Goal: Transaction & Acquisition: Purchase product/service

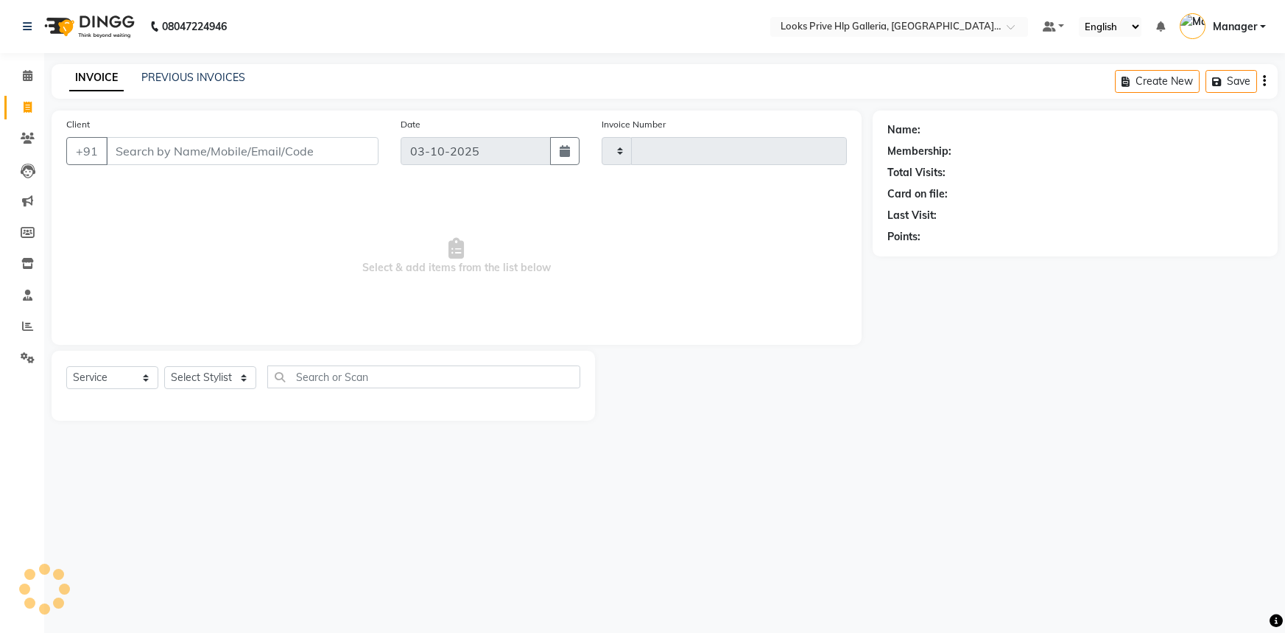
select select "service"
type input "1210"
select select "7937"
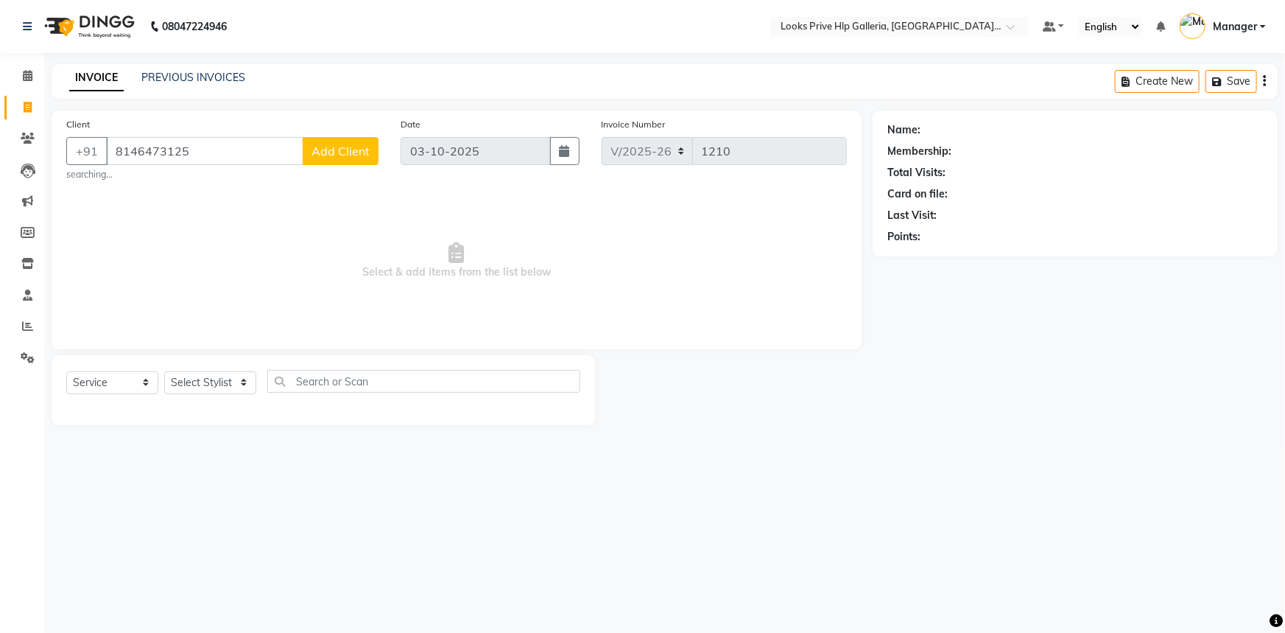
type input "8146473125"
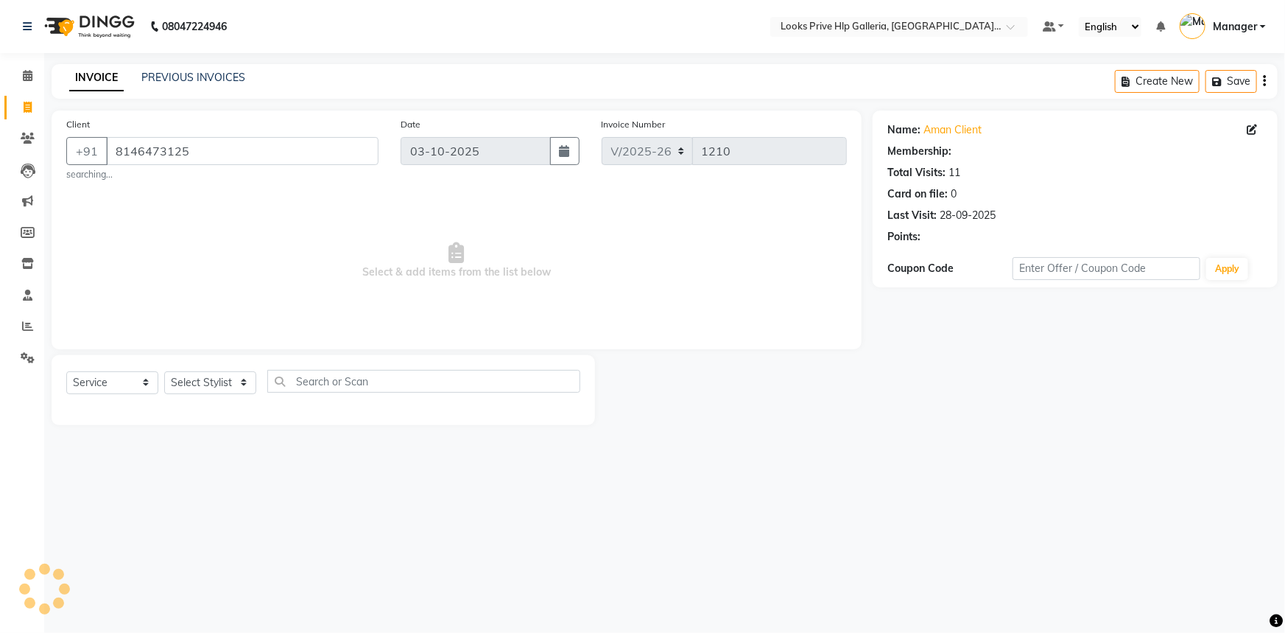
select select "1: Object"
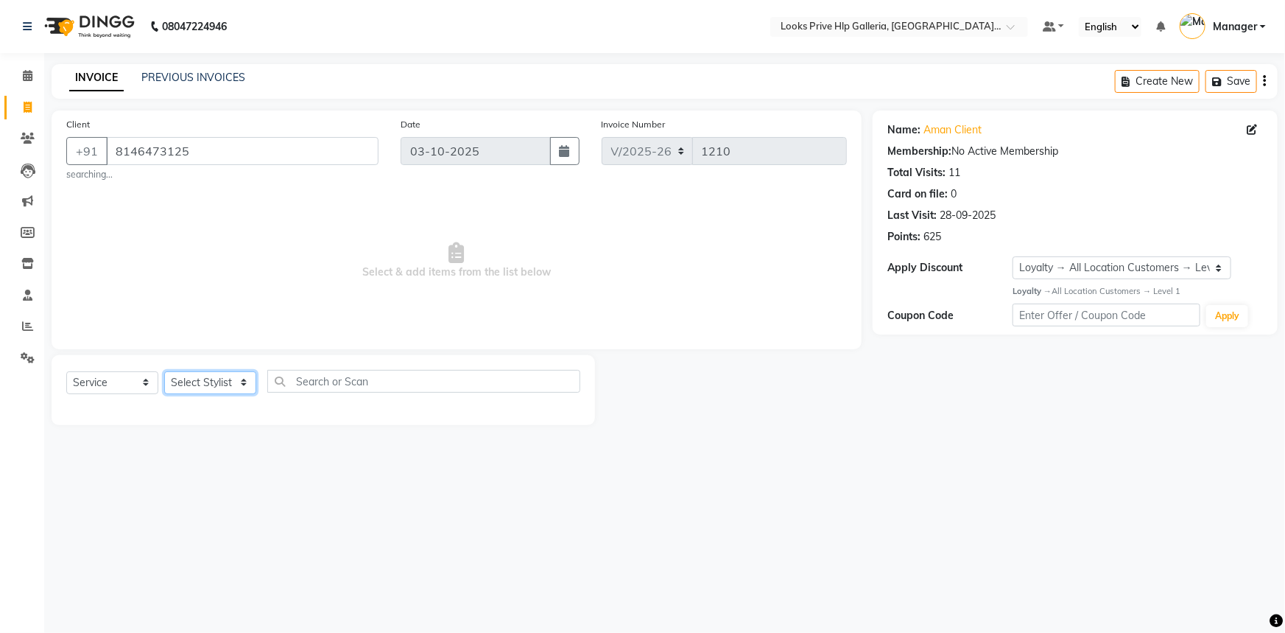
click at [175, 387] on select "Select Stylist Arshdeep Arya Counter_Sales Gourav_pdct Gurdeep_Nails+MKP Manage…" at bounding box center [210, 382] width 92 height 23
select select "71862"
click at [164, 371] on select "Select Stylist Arshdeep Arya Counter_Sales Gourav_pdct Gurdeep_Nails+MKP Manage…" at bounding box center [210, 382] width 92 height 23
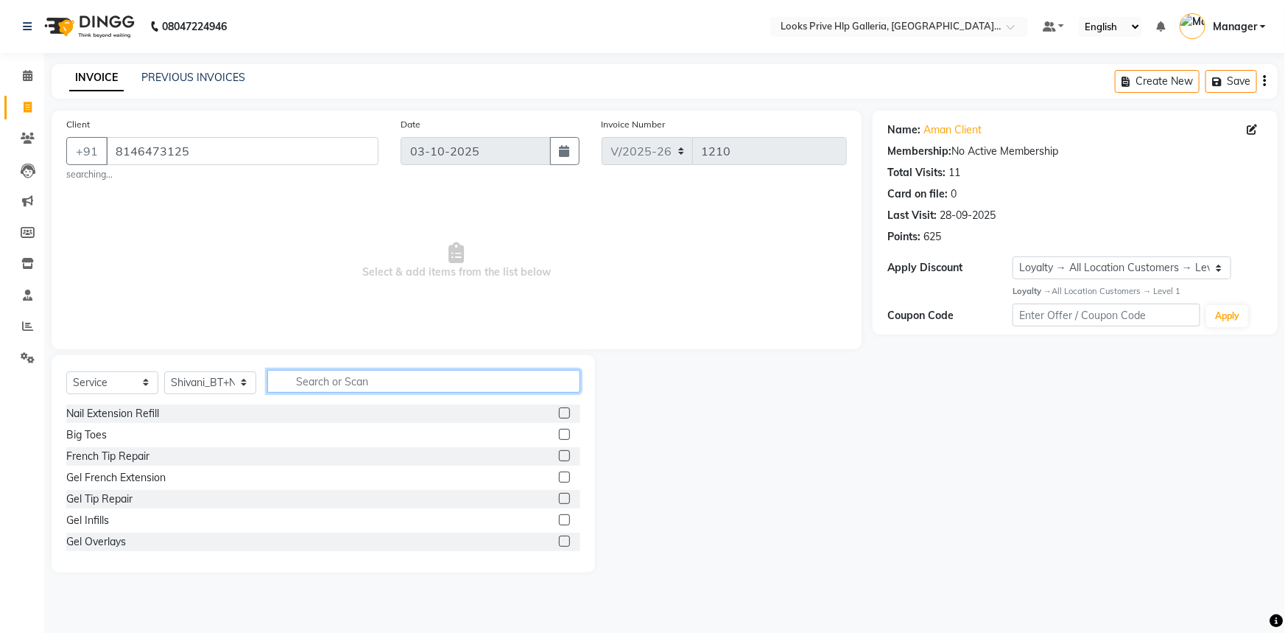
click at [338, 384] on input "text" at bounding box center [423, 381] width 313 height 23
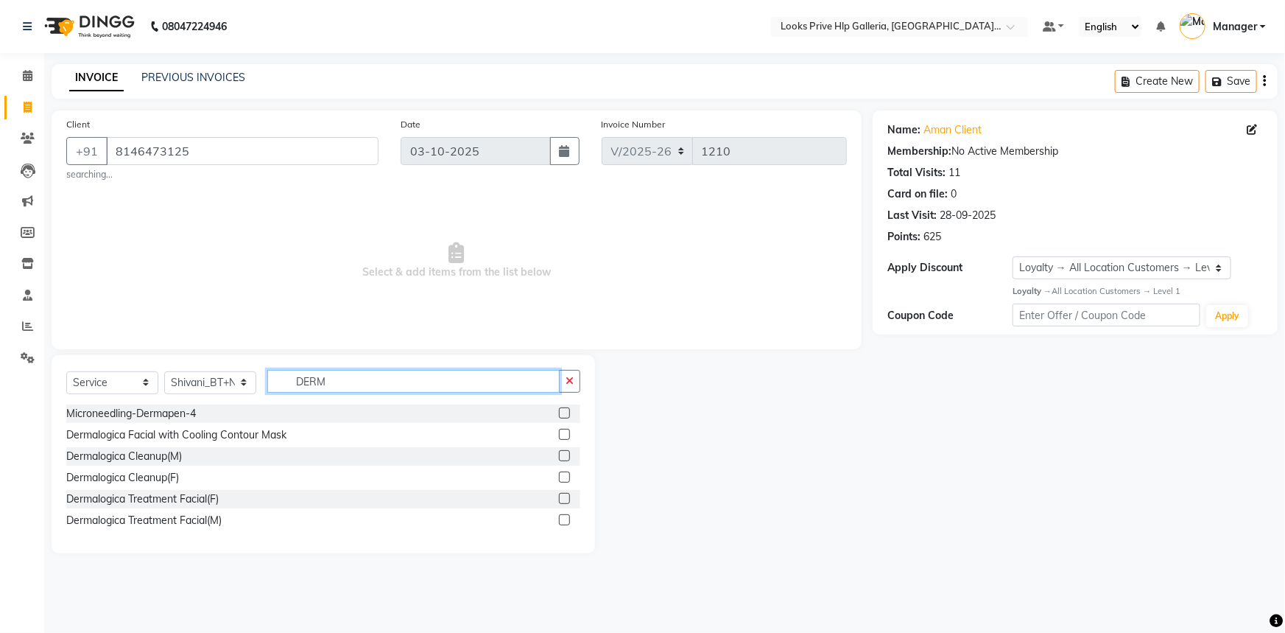
type input "DERM"
click at [567, 523] on label at bounding box center [564, 519] width 11 height 11
click at [567, 523] on input "checkbox" at bounding box center [564, 521] width 10 height 10
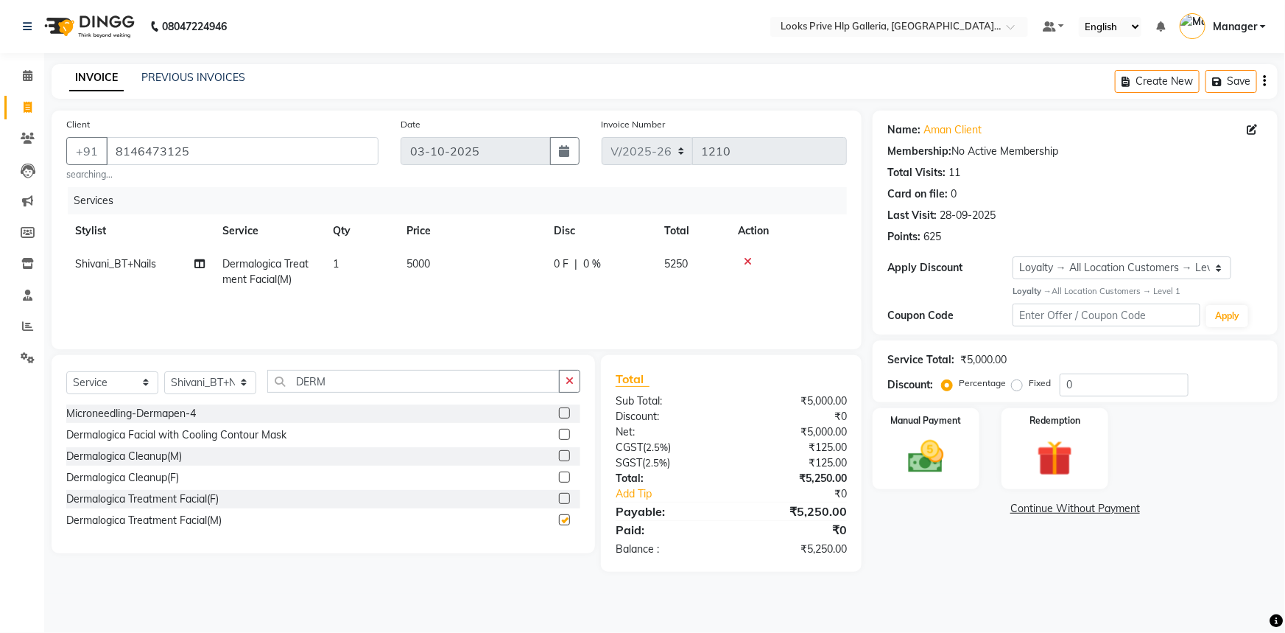
checkbox input "false"
click at [938, 451] on img at bounding box center [926, 456] width 60 height 43
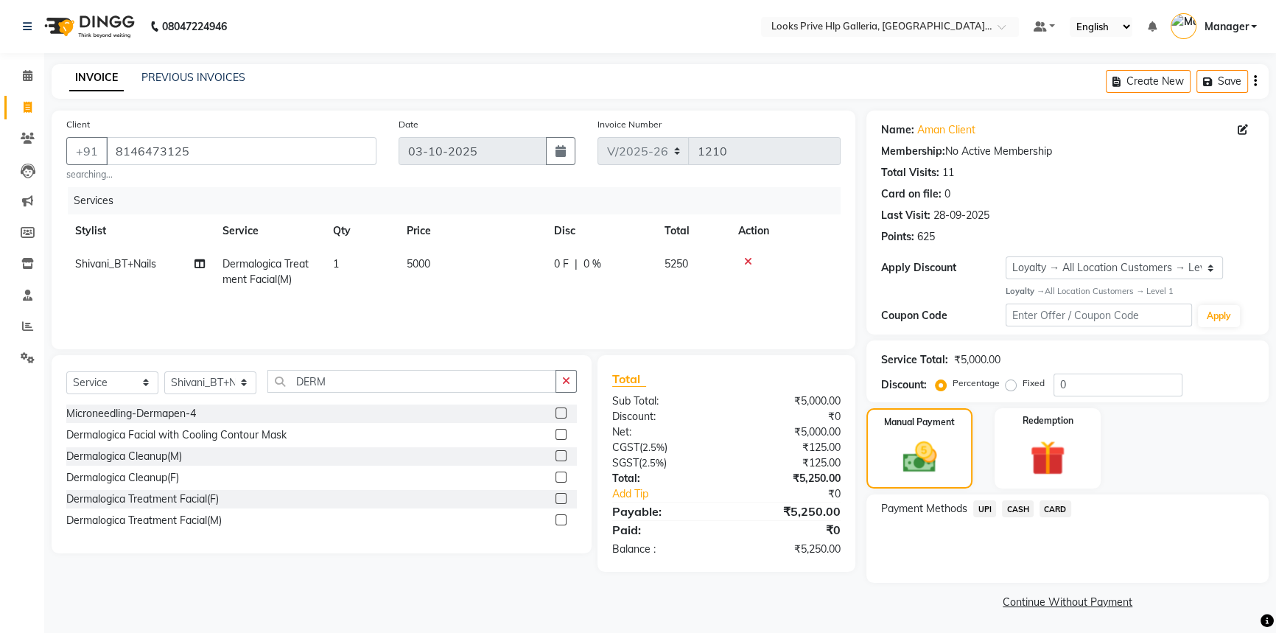
click at [1013, 509] on span "CASH" at bounding box center [1018, 508] width 32 height 17
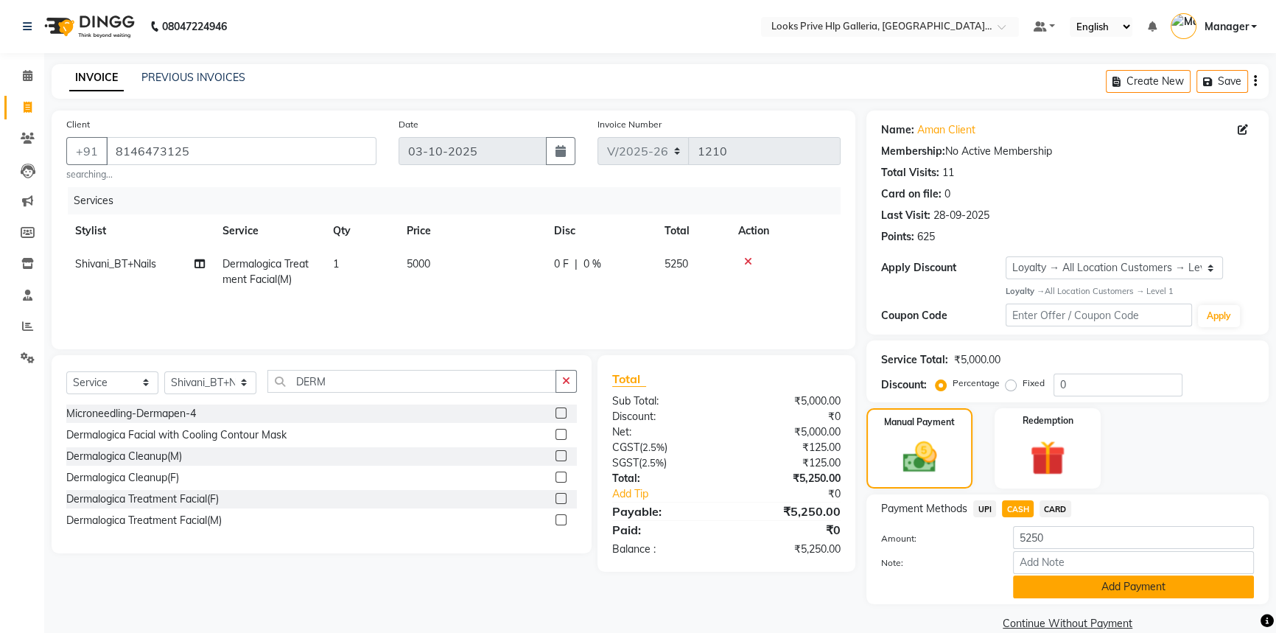
click at [1091, 586] on button "Add Payment" at bounding box center [1133, 586] width 241 height 23
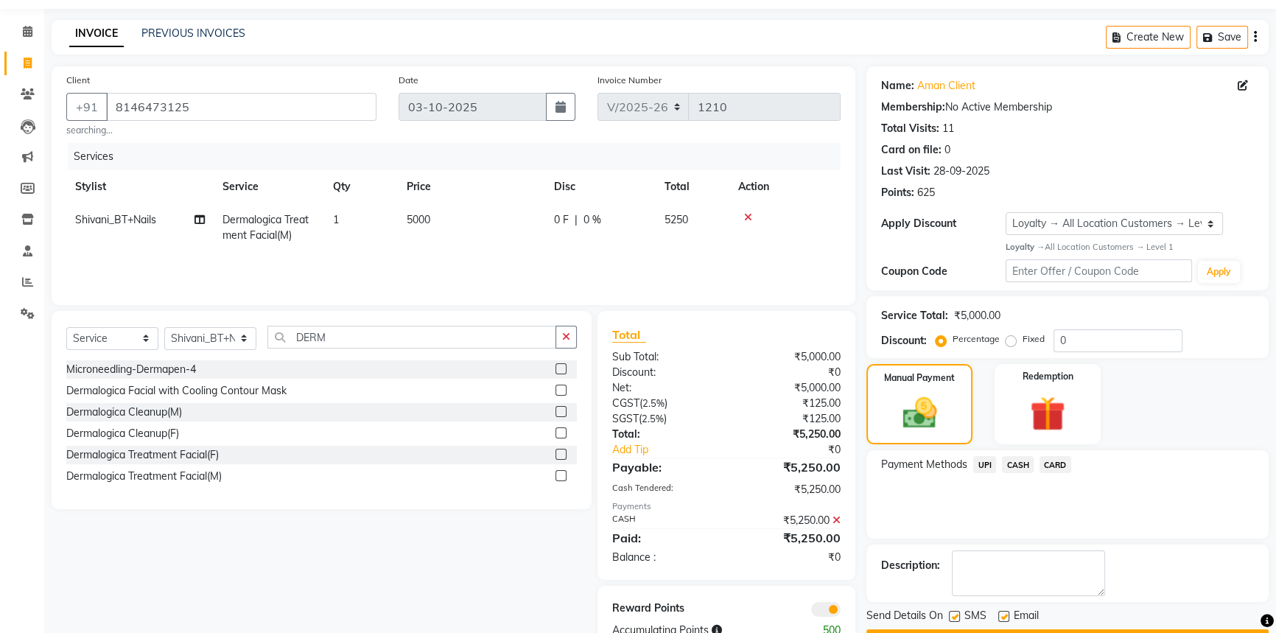
scroll to position [88, 0]
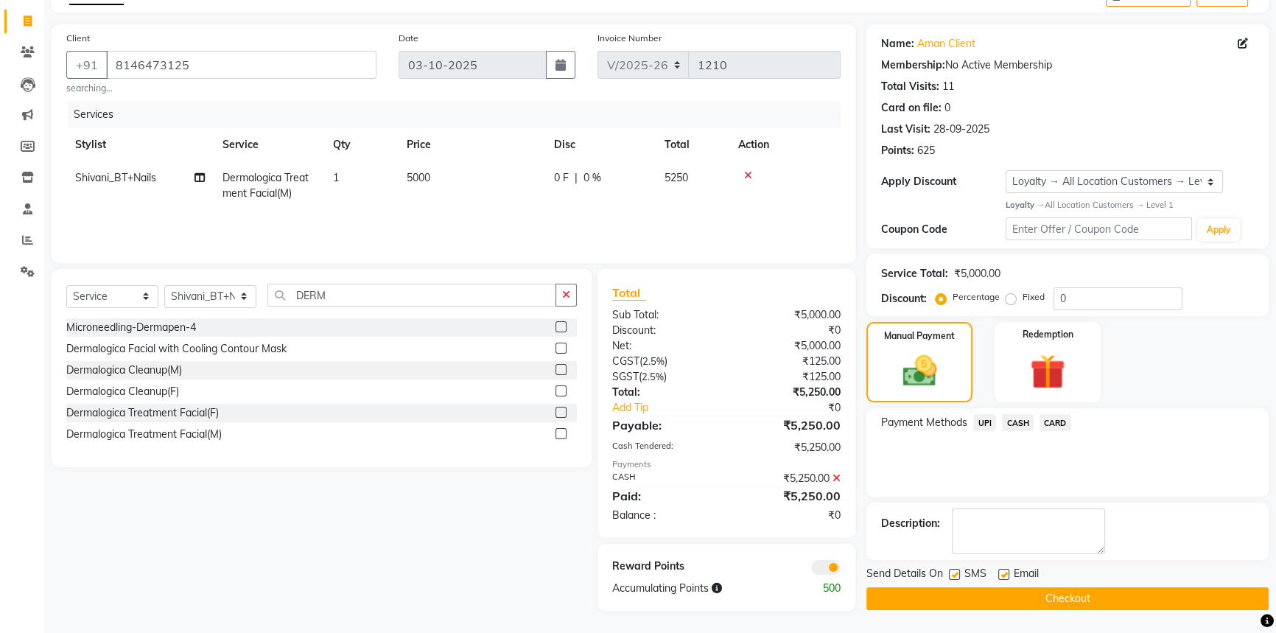
drag, startPoint x: 982, startPoint y: 597, endPoint x: 991, endPoint y: 596, distance: 9.0
click at [982, 597] on button "Checkout" at bounding box center [1067, 598] width 402 height 23
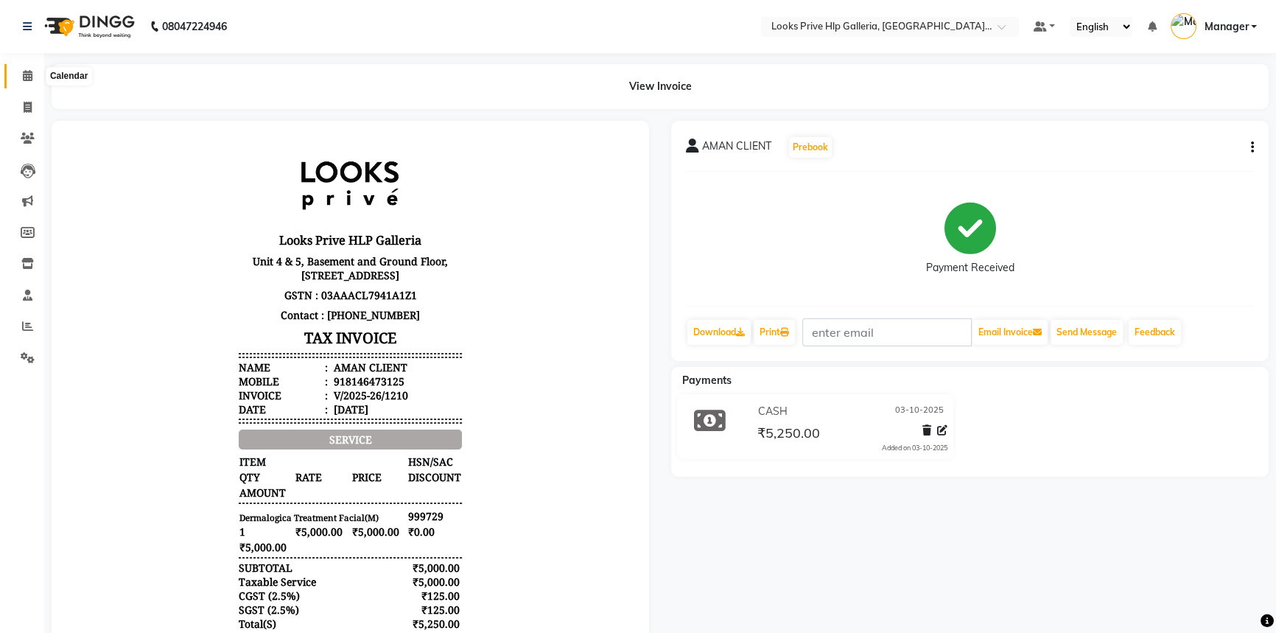
click at [24, 74] on icon at bounding box center [28, 75] width 10 height 11
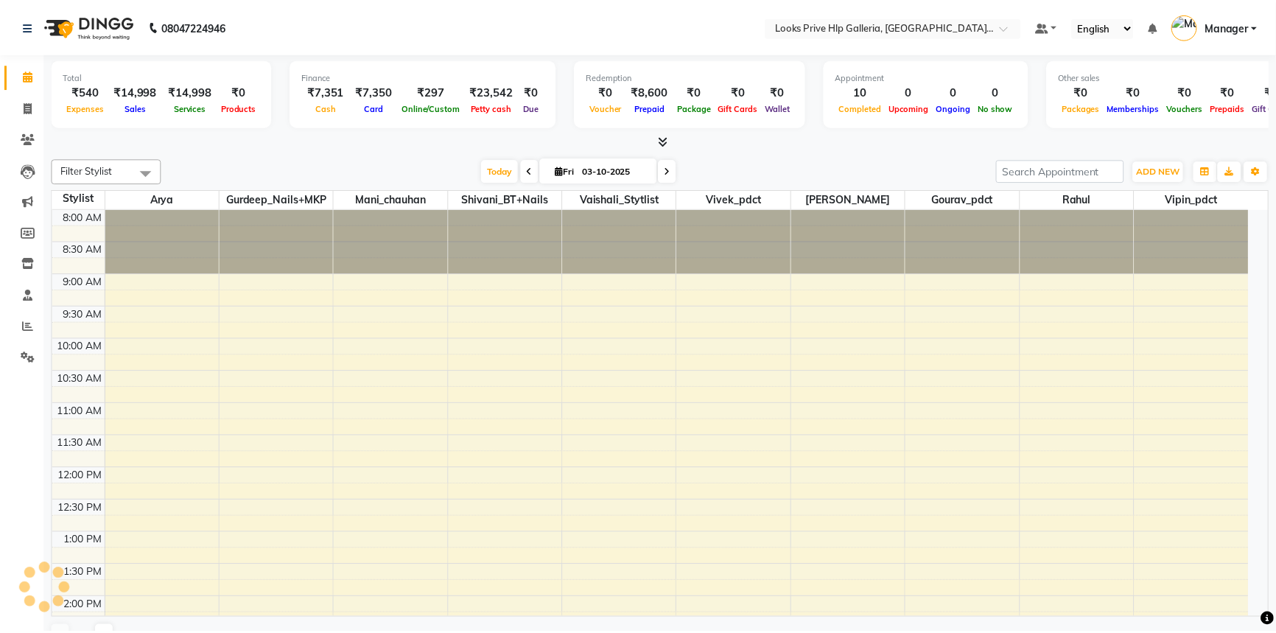
scroll to position [429, 0]
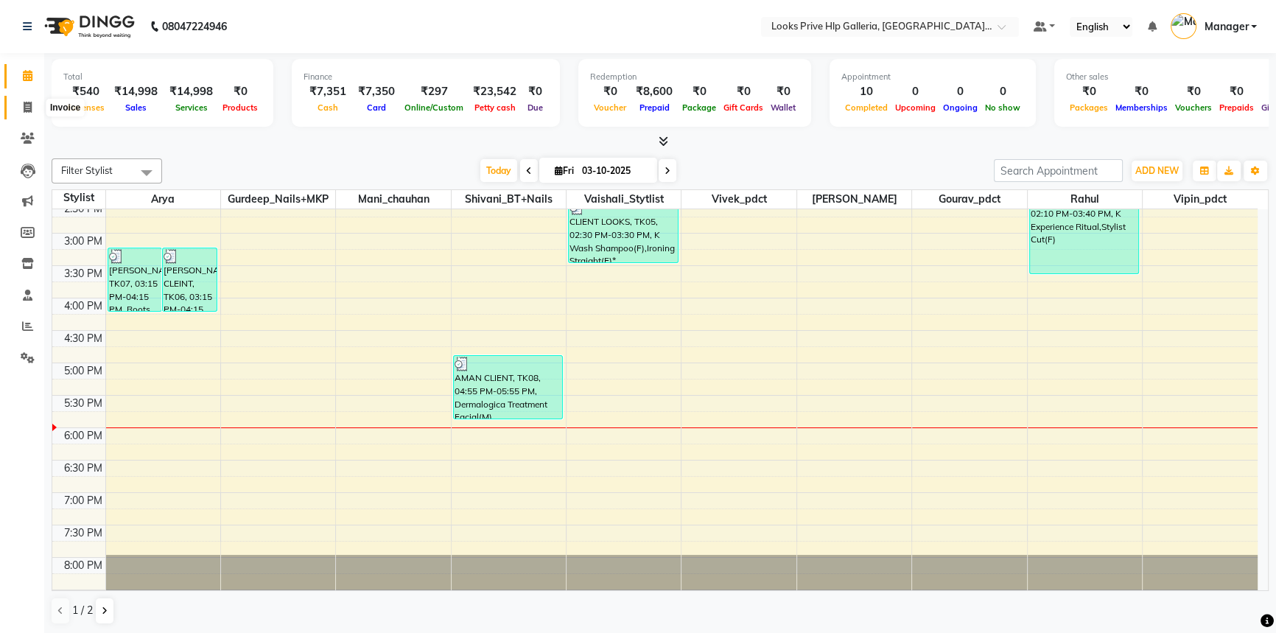
click at [27, 107] on icon at bounding box center [28, 107] width 8 height 11
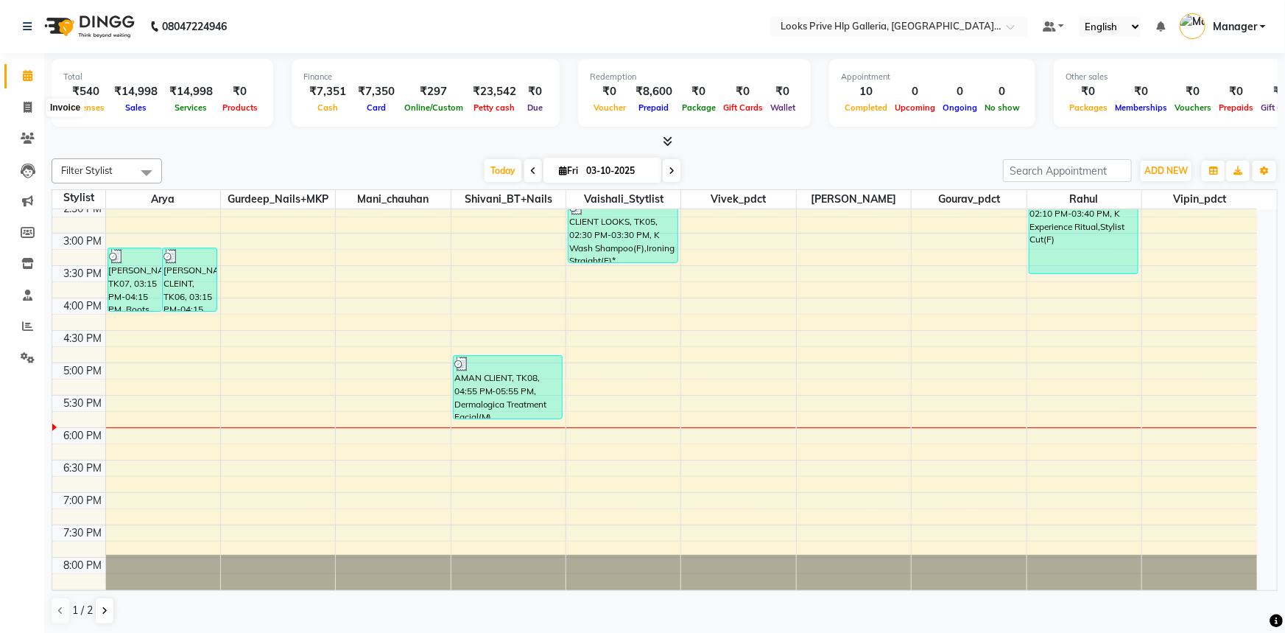
select select "7937"
select select "service"
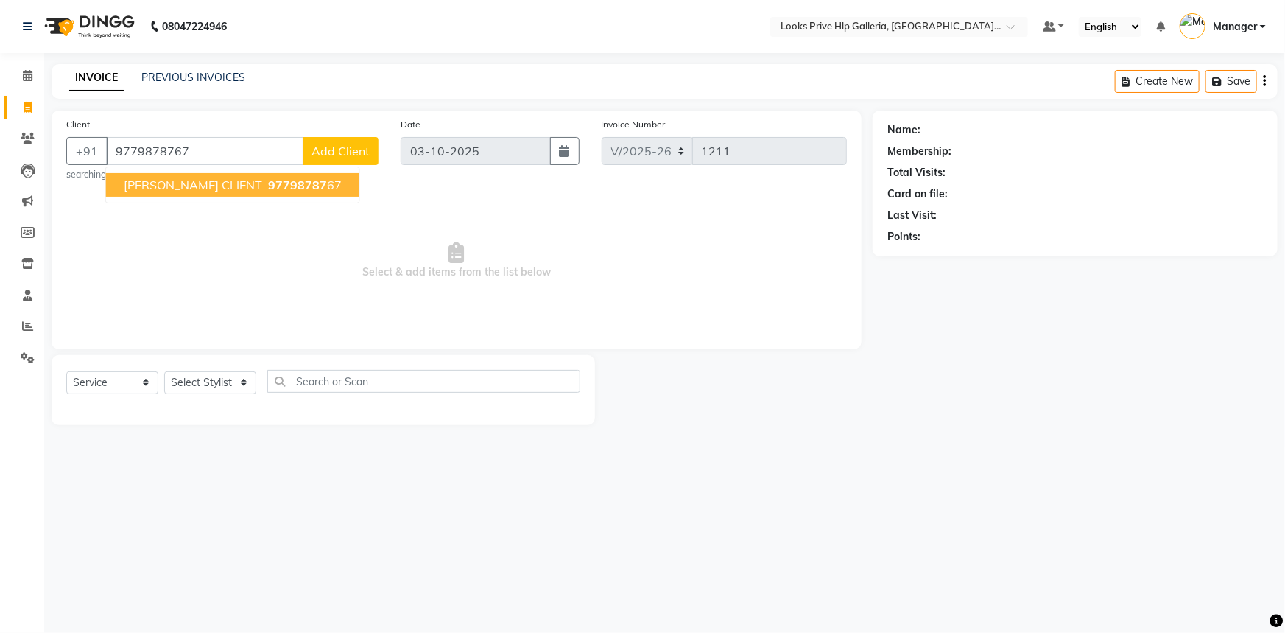
type input "9779878767"
select select "1: Object"
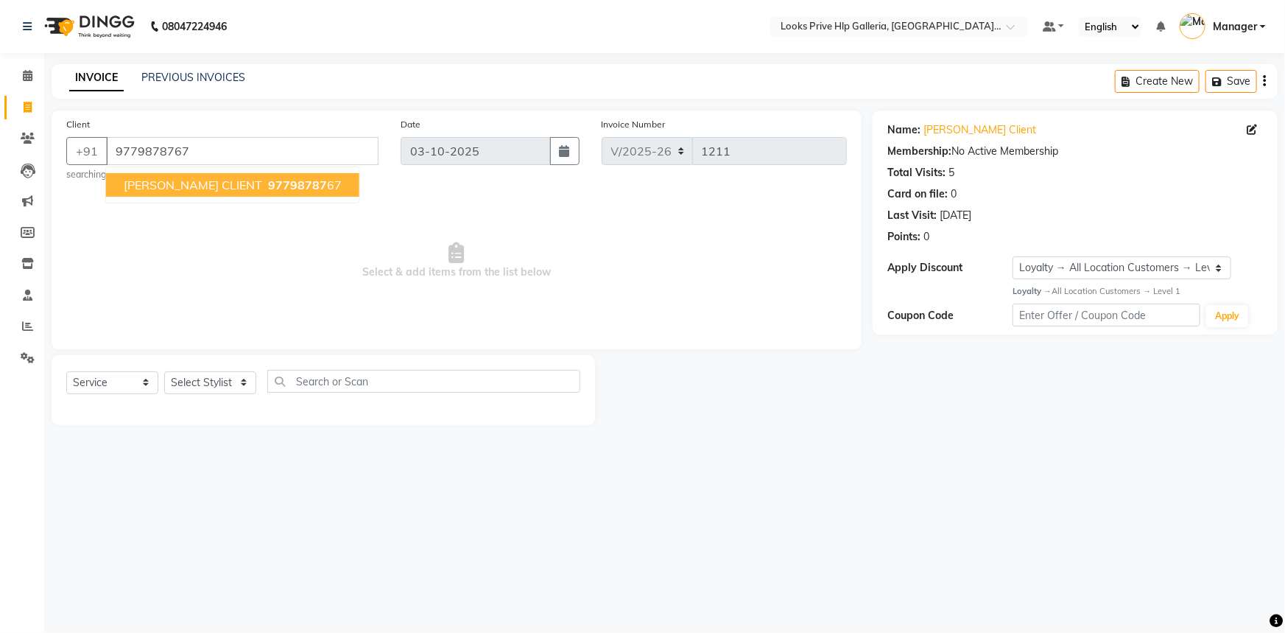
click at [281, 187] on span "97798787" at bounding box center [297, 184] width 59 height 15
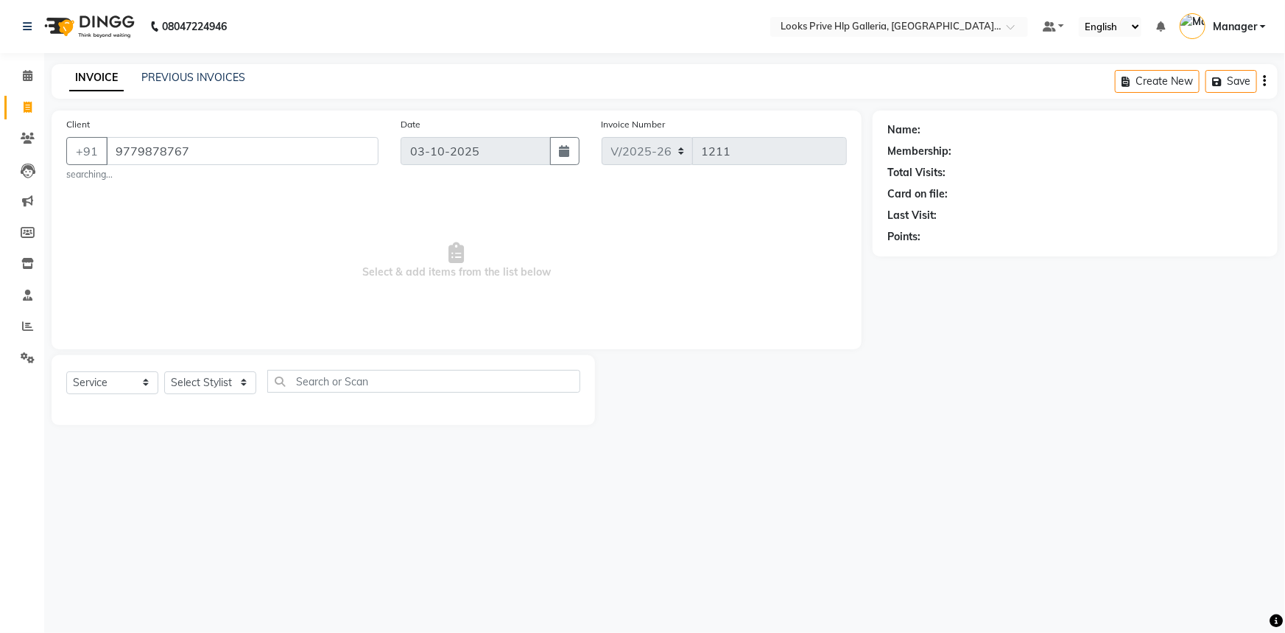
select select "1: Object"
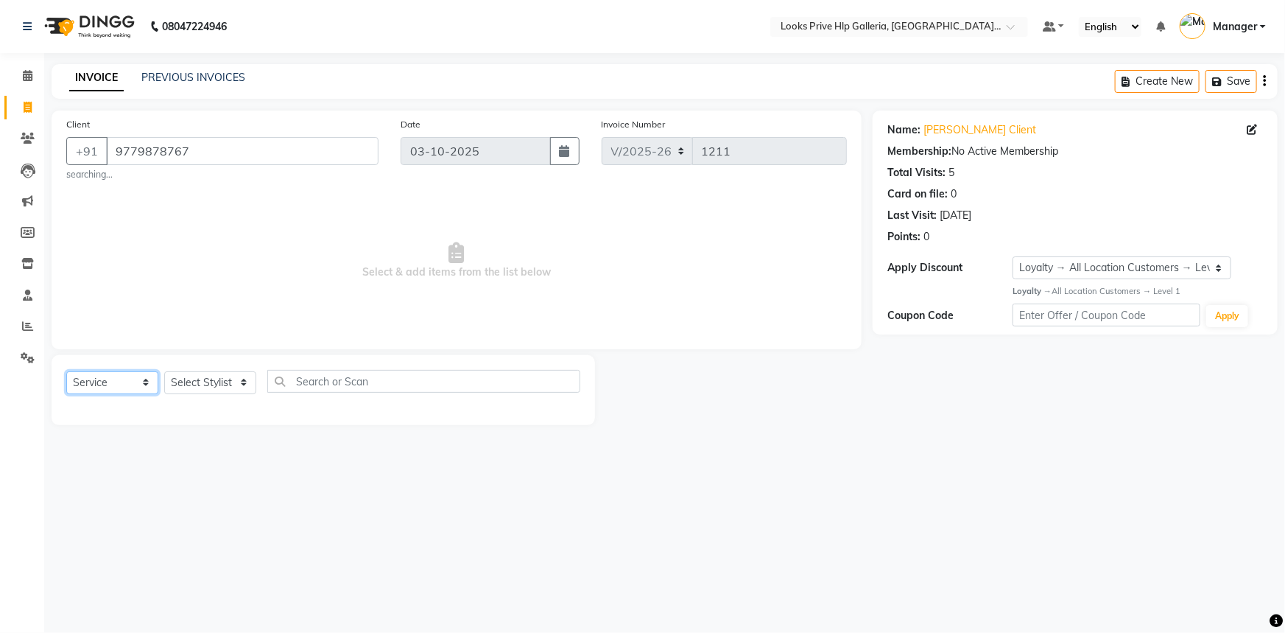
click at [144, 381] on select "Select Service Product Membership Package Voucher Prepaid Gift Card" at bounding box center [112, 382] width 92 height 23
click at [202, 385] on select "Select Stylist Arshdeep Arya Counter_Sales Gourav_pdct Gurdeep_Nails+MKP Manage…" at bounding box center [210, 382] width 92 height 23
select select "71869"
click at [164, 371] on select "Select Stylist Arshdeep Arya Counter_Sales Gourav_pdct Gurdeep_Nails+MKP Manage…" at bounding box center [210, 382] width 92 height 23
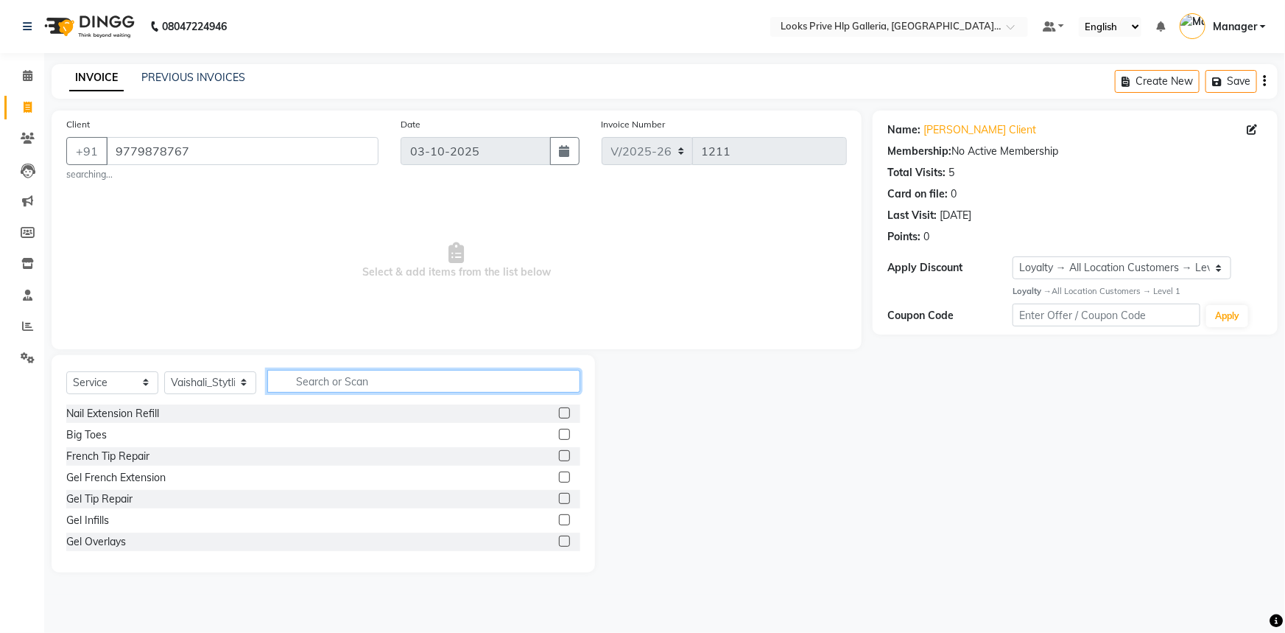
click at [342, 387] on input "text" at bounding box center [423, 381] width 313 height 23
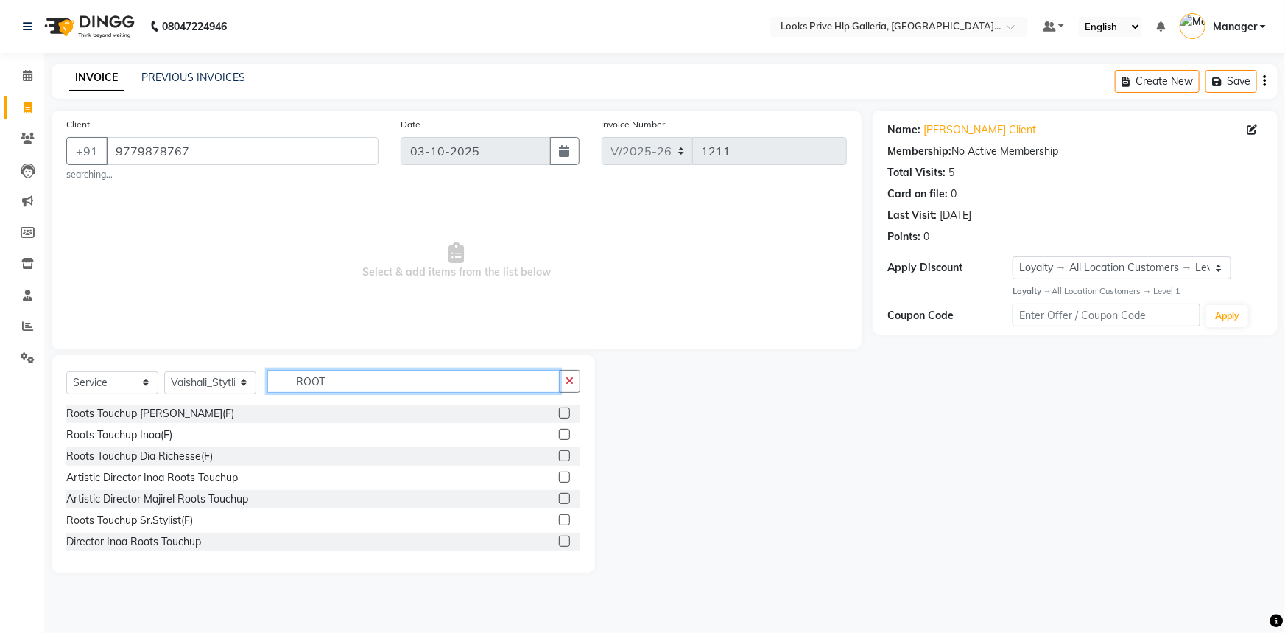
type input "ROOT"
click at [560, 437] on label at bounding box center [564, 434] width 11 height 11
click at [560, 437] on input "checkbox" at bounding box center [564, 435] width 10 height 10
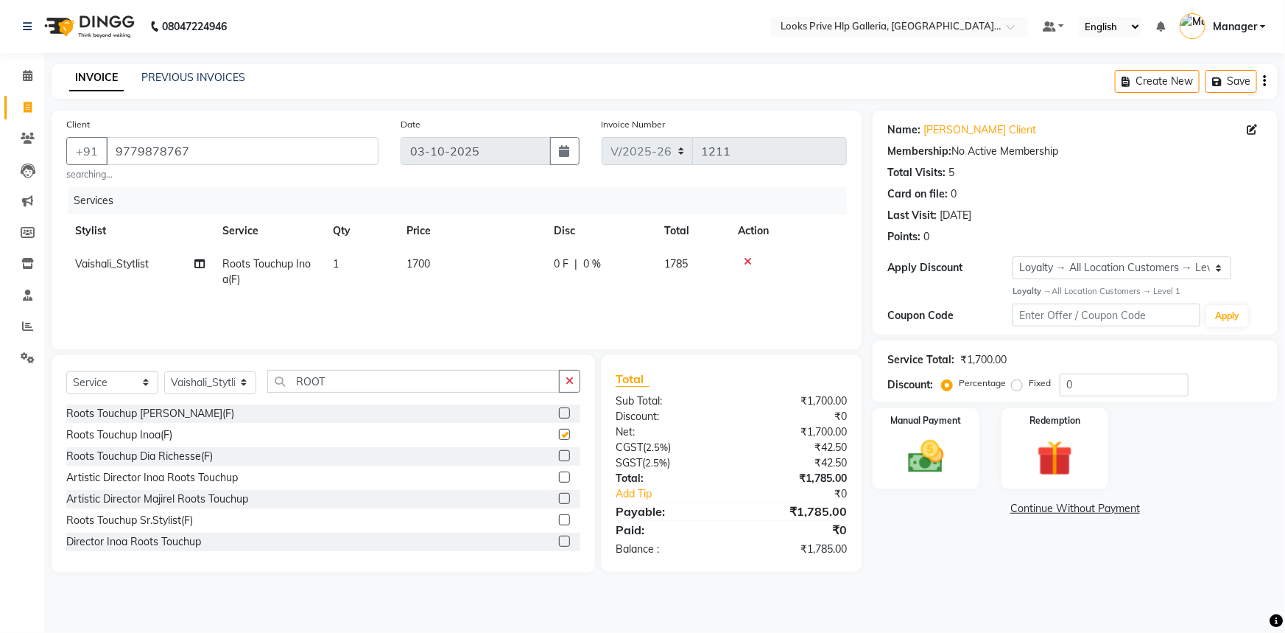
checkbox input "false"
click at [569, 384] on icon "button" at bounding box center [570, 381] width 8 height 10
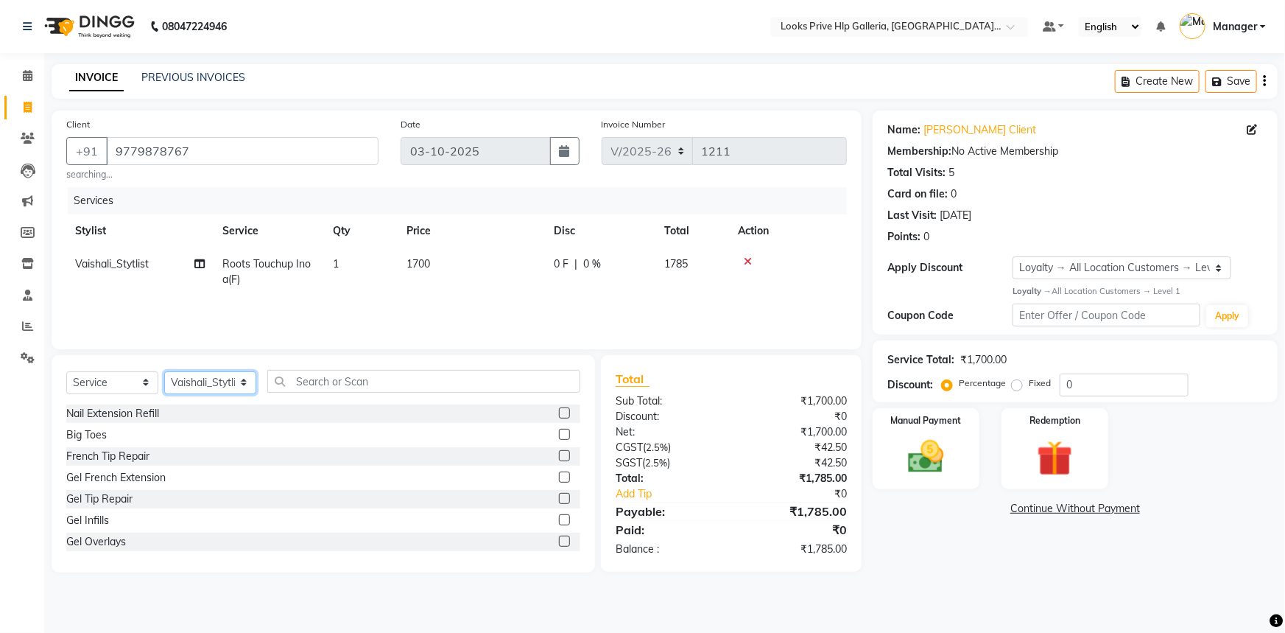
click at [218, 379] on select "Select Stylist Arshdeep Arya Counter_Sales Gourav_pdct Gurdeep_Nails+MKP Manage…" at bounding box center [210, 382] width 92 height 23
select select "88097"
click at [164, 371] on select "Select Stylist Arshdeep Arya Counter_Sales Gourav_pdct Gurdeep_Nails+MKP Manage…" at bounding box center [210, 382] width 92 height 23
click at [321, 380] on input "text" at bounding box center [423, 381] width 313 height 23
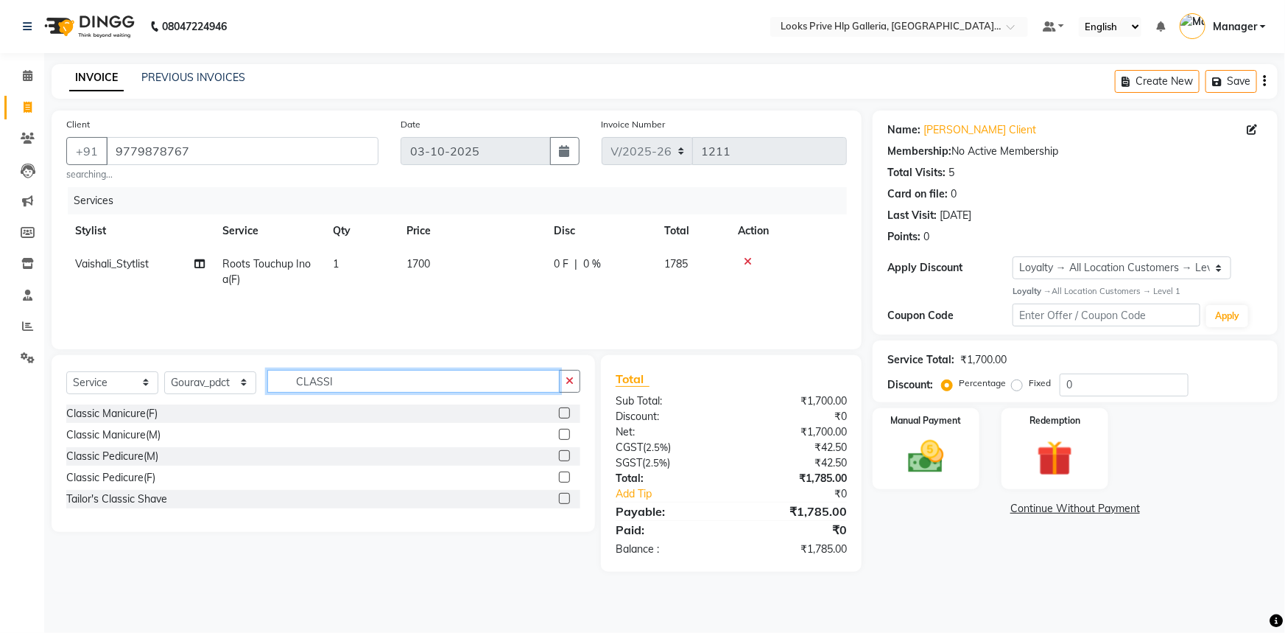
type input "CLASSI"
click at [566, 479] on label at bounding box center [564, 476] width 11 height 11
click at [566, 479] on input "checkbox" at bounding box center [564, 478] width 10 height 10
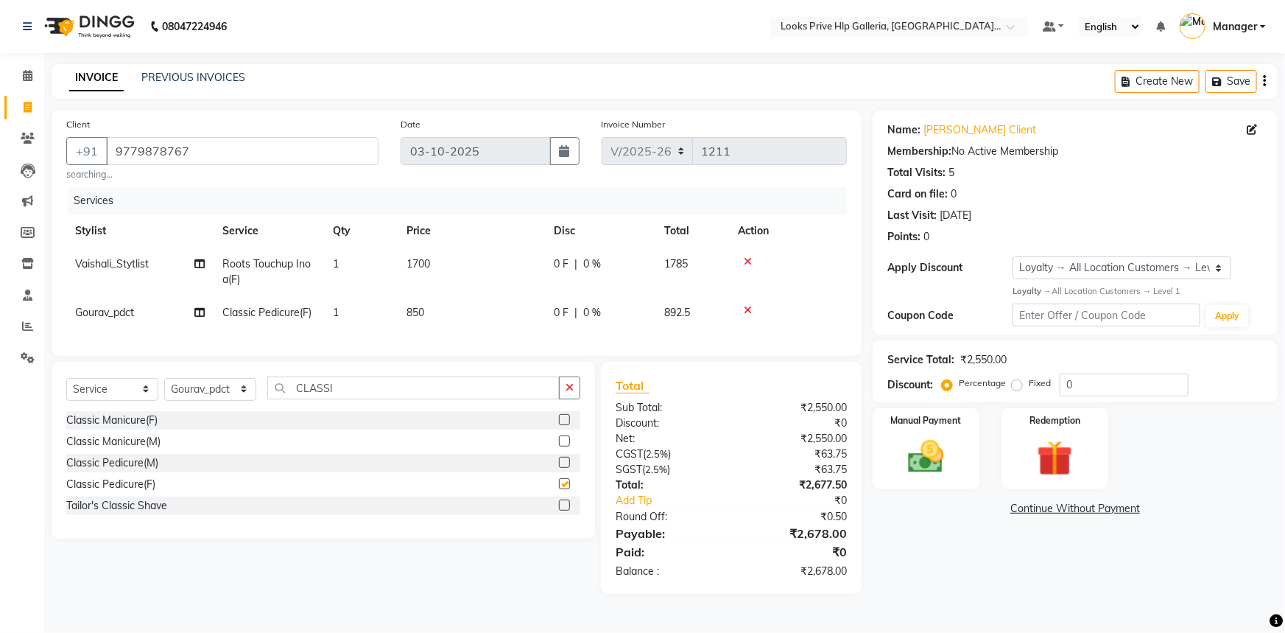
checkbox input "false"
click at [233, 400] on select "Select Stylist Arshdeep Arya Counter_Sales Gourav_pdct Gurdeep_Nails+MKP Manage…" at bounding box center [210, 389] width 92 height 23
select select "71863"
click at [164, 387] on select "Select Stylist Arshdeep Arya Counter_Sales Gourav_pdct Gurdeep_Nails+MKP Manage…" at bounding box center [210, 389] width 92 height 23
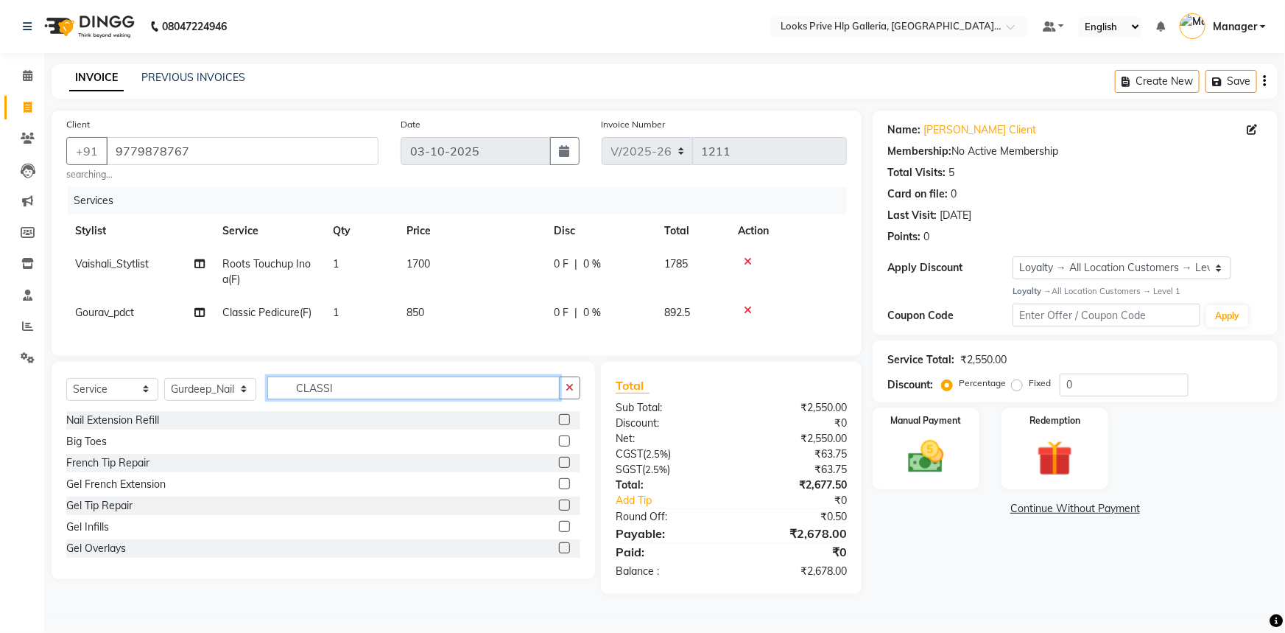
drag, startPoint x: 392, startPoint y: 395, endPoint x: 454, endPoint y: 401, distance: 62.1
click at [392, 394] on input "CLASSI" at bounding box center [413, 387] width 292 height 23
click at [570, 393] on icon "button" at bounding box center [570, 387] width 8 height 10
type input "EYE"
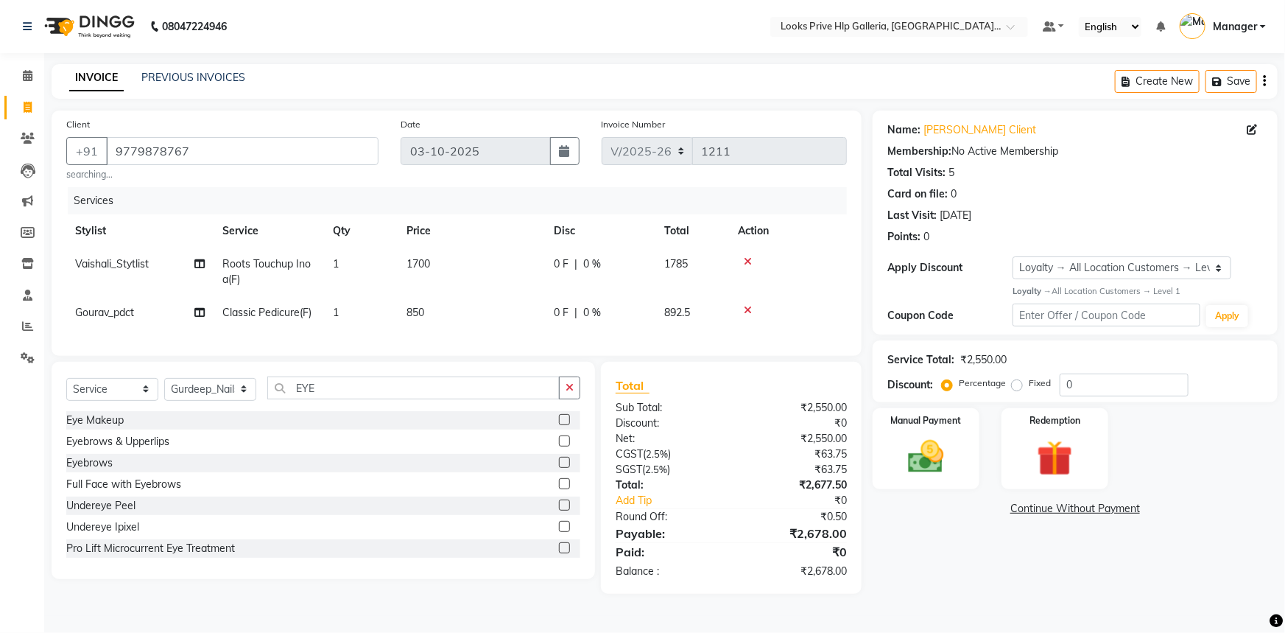
click at [559, 446] on label at bounding box center [564, 440] width 11 height 11
click at [559, 446] on input "checkbox" at bounding box center [564, 442] width 10 height 10
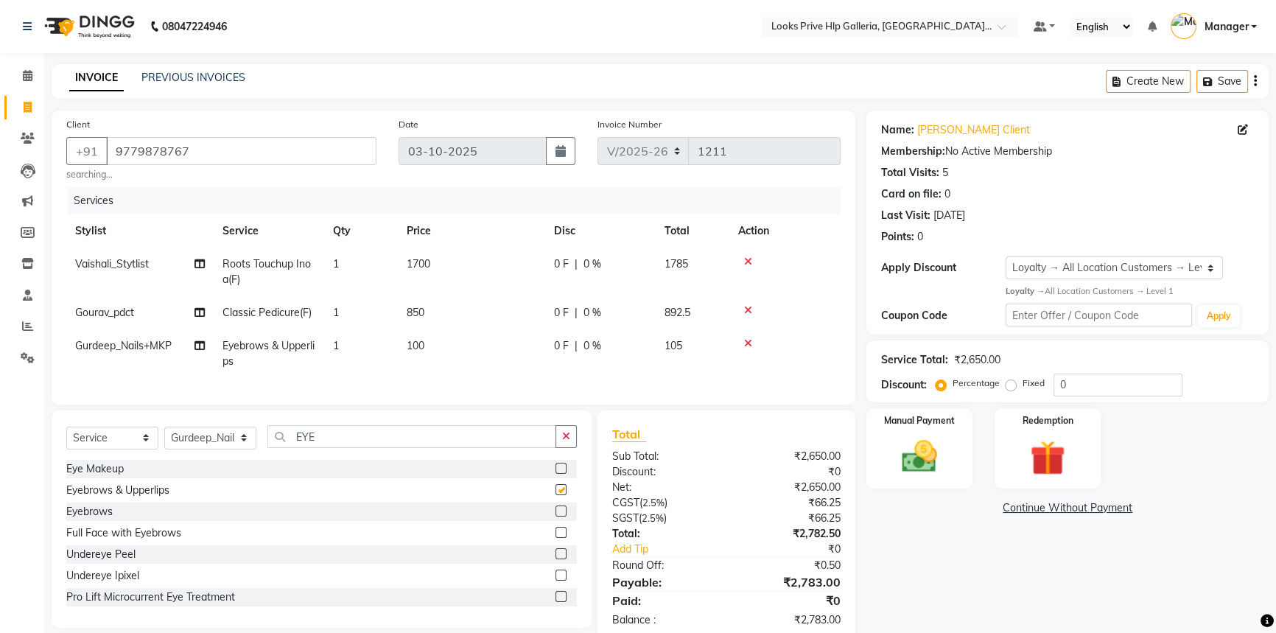
checkbox input "false"
click at [419, 347] on span "100" at bounding box center [416, 345] width 18 height 13
select select "71863"
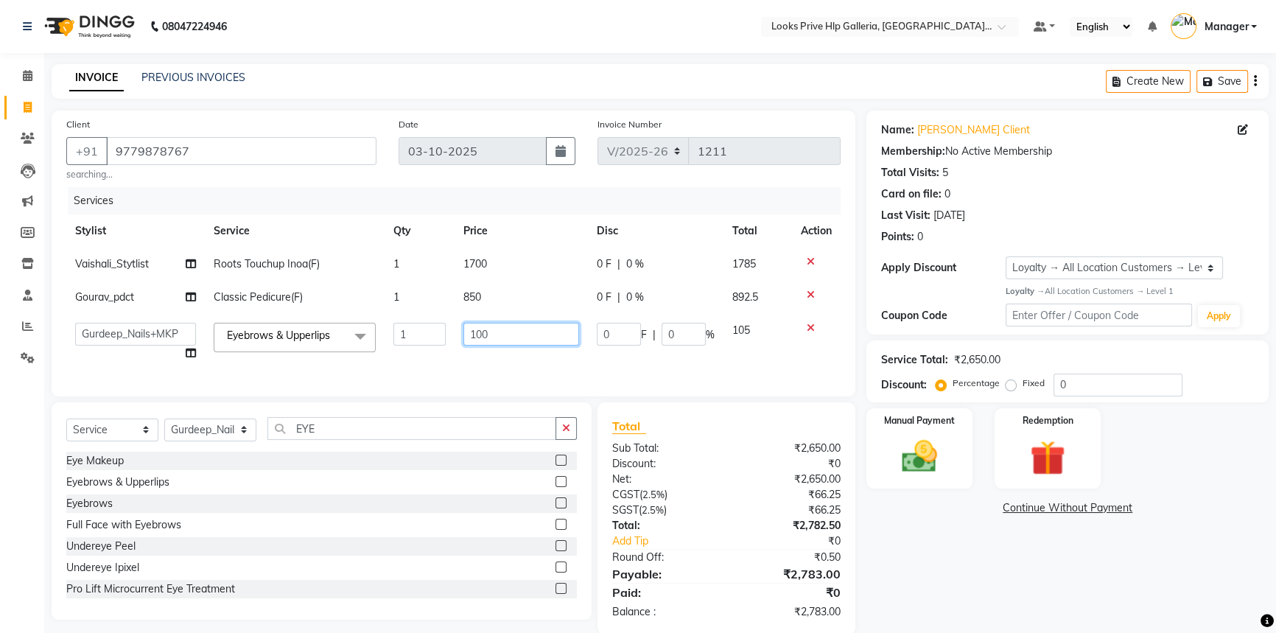
click at [489, 334] on input "100" at bounding box center [521, 334] width 116 height 23
type input "1"
type input "200"
click at [486, 377] on div "Services Stylist Service Qty Price Disc Total Action Vaishali_Stytlist Roots To…" at bounding box center [453, 284] width 774 height 194
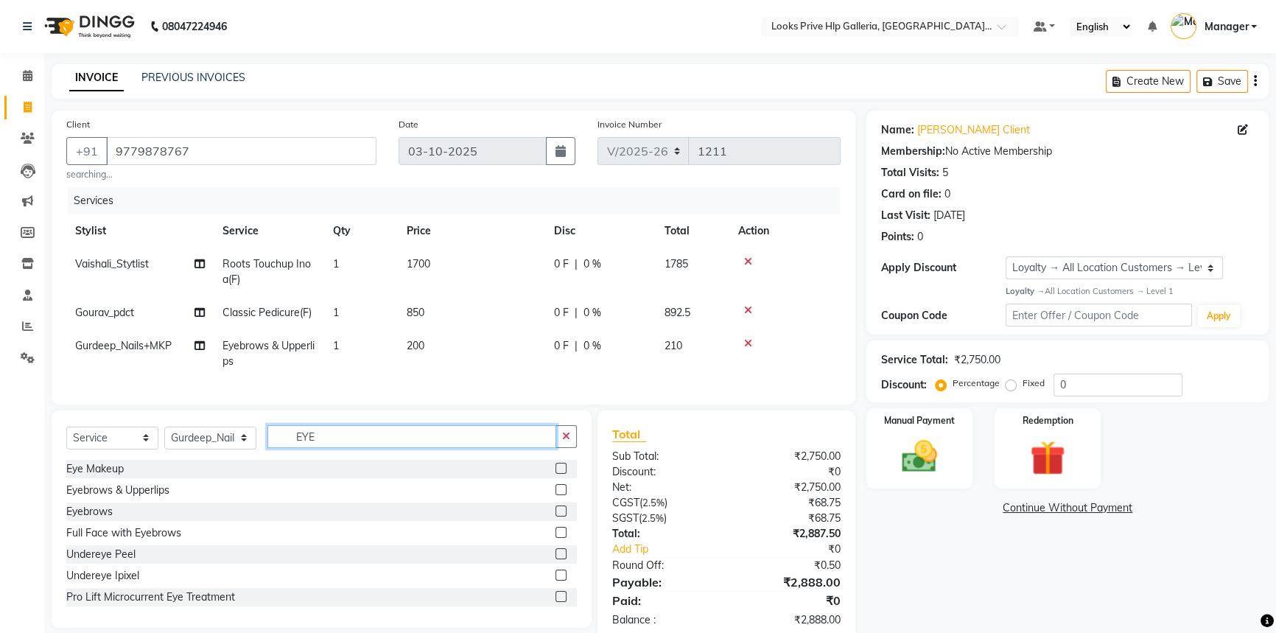
drag, startPoint x: 423, startPoint y: 439, endPoint x: 479, endPoint y: 446, distance: 56.5
click at [426, 438] on input "EYE" at bounding box center [411, 436] width 289 height 23
drag, startPoint x: 563, startPoint y: 445, endPoint x: 506, endPoint y: 451, distance: 57.8
click at [562, 441] on icon "button" at bounding box center [566, 436] width 8 height 10
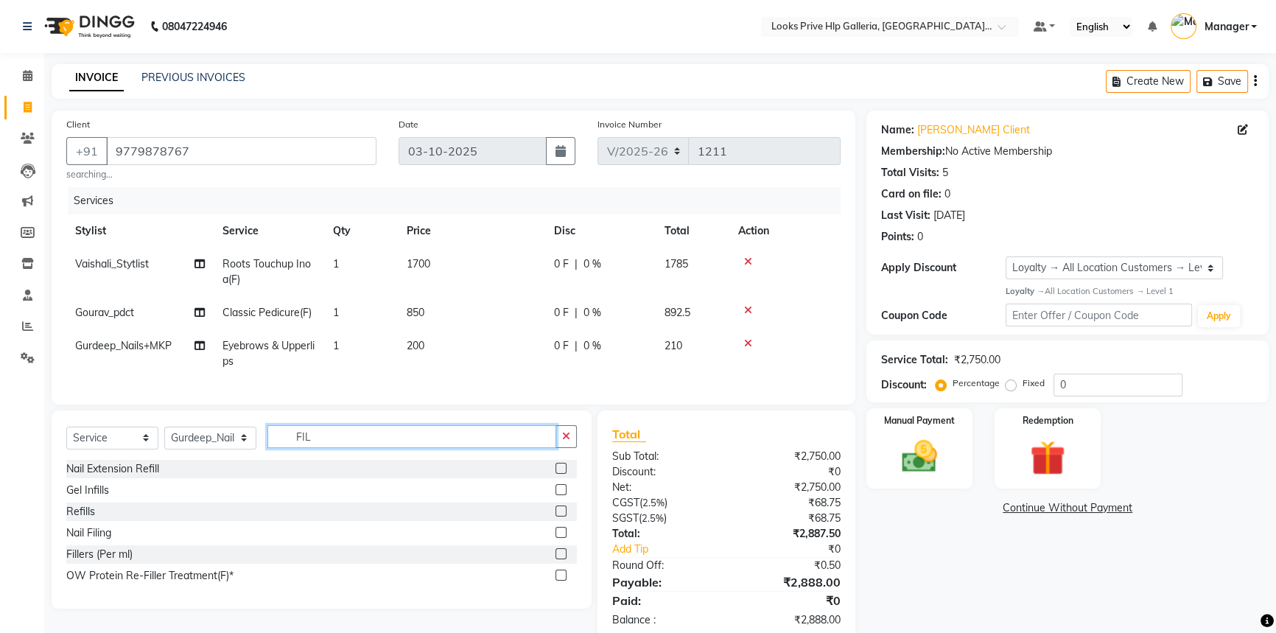
type input "FIL"
click at [560, 538] on div at bounding box center [565, 533] width 21 height 18
click at [560, 538] on label at bounding box center [560, 532] width 11 height 11
click at [560, 538] on input "checkbox" at bounding box center [560, 533] width 10 height 10
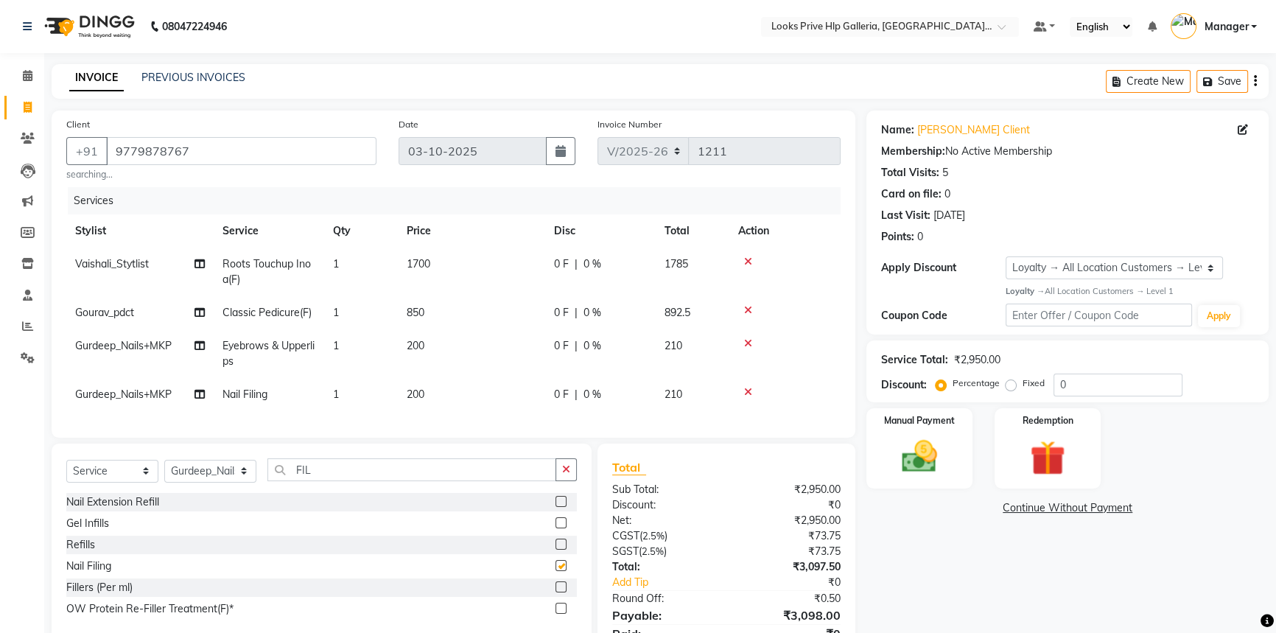
checkbox input "false"
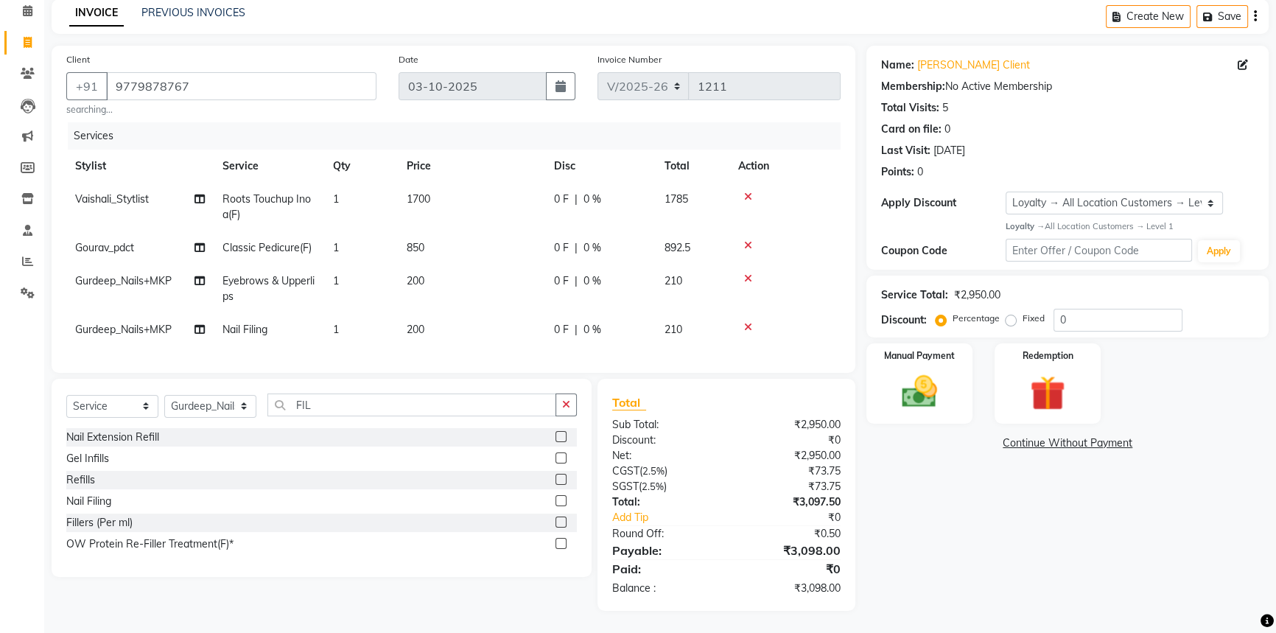
scroll to position [75, 0]
click at [1106, 309] on input "0" at bounding box center [1117, 320] width 129 height 23
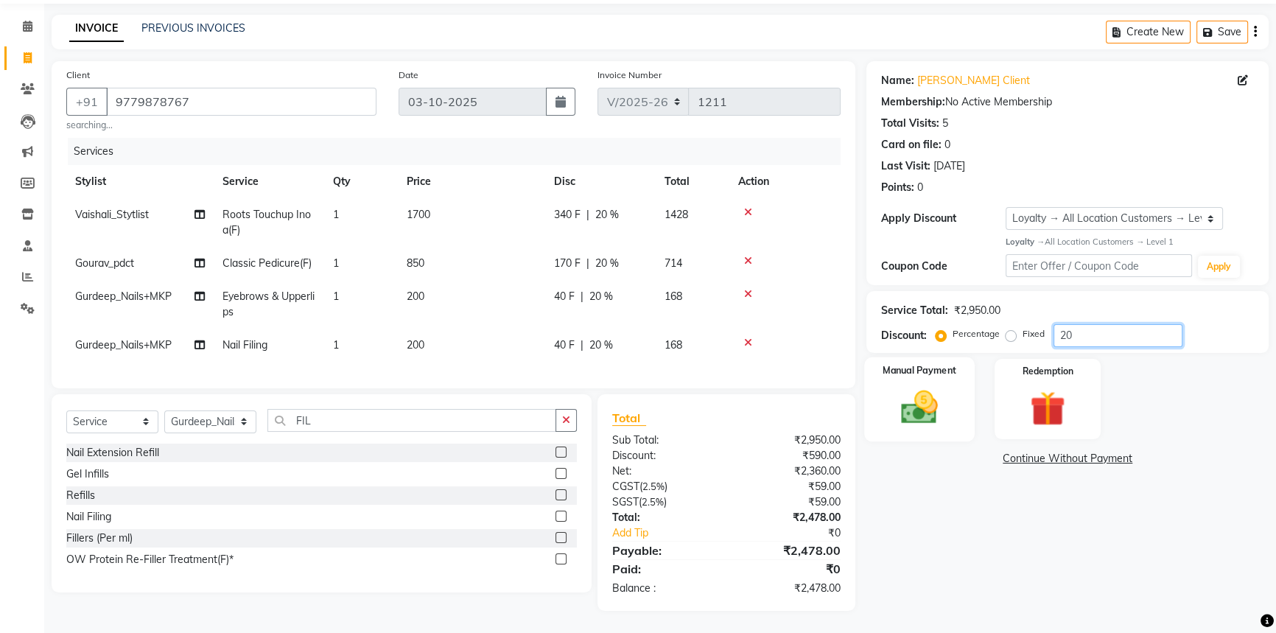
type input "20"
click at [921, 398] on img at bounding box center [920, 407] width 60 height 42
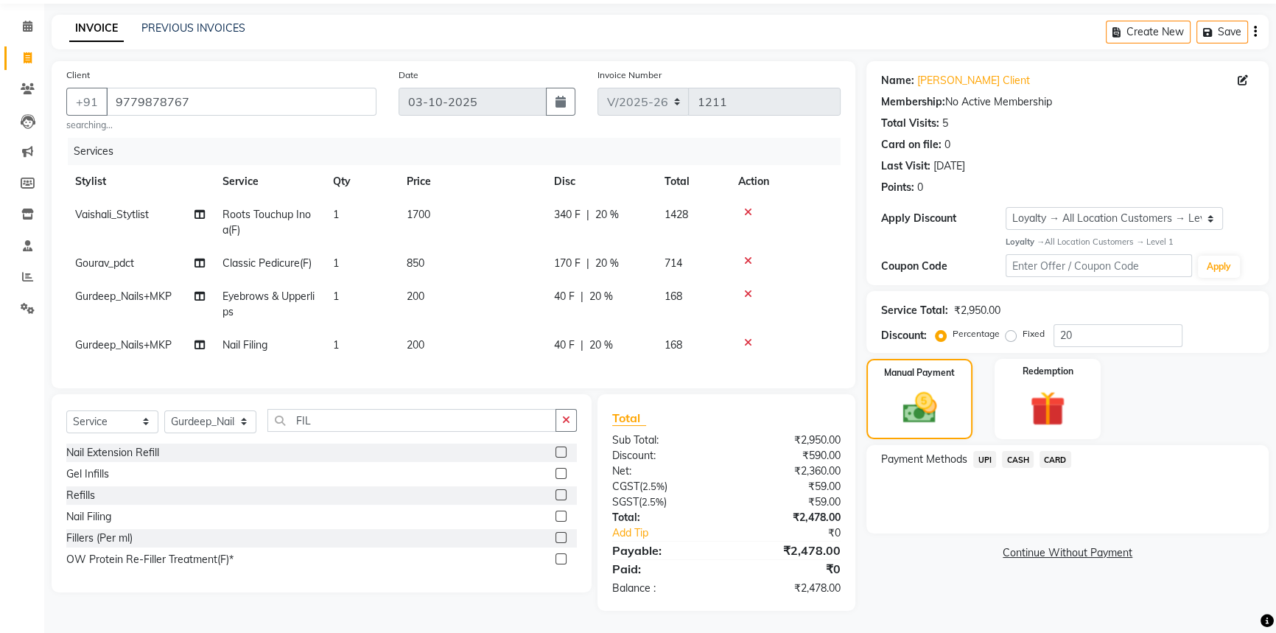
click at [1053, 451] on span "CARD" at bounding box center [1055, 459] width 32 height 17
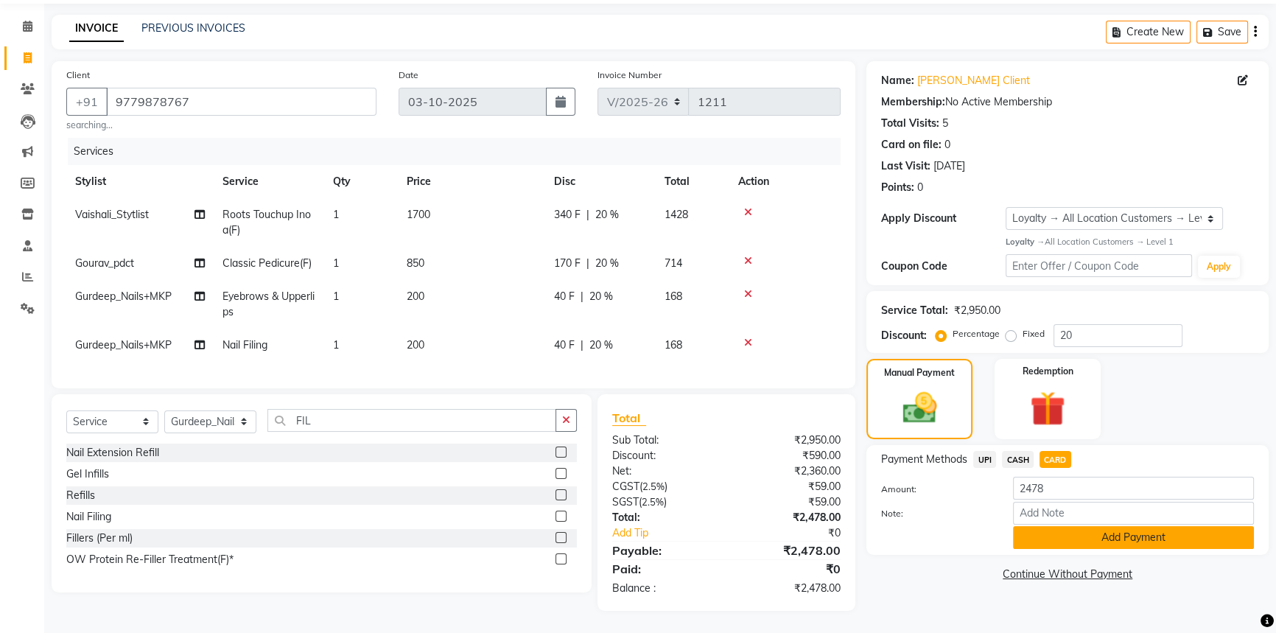
click at [1144, 527] on button "Add Payment" at bounding box center [1133, 537] width 241 height 23
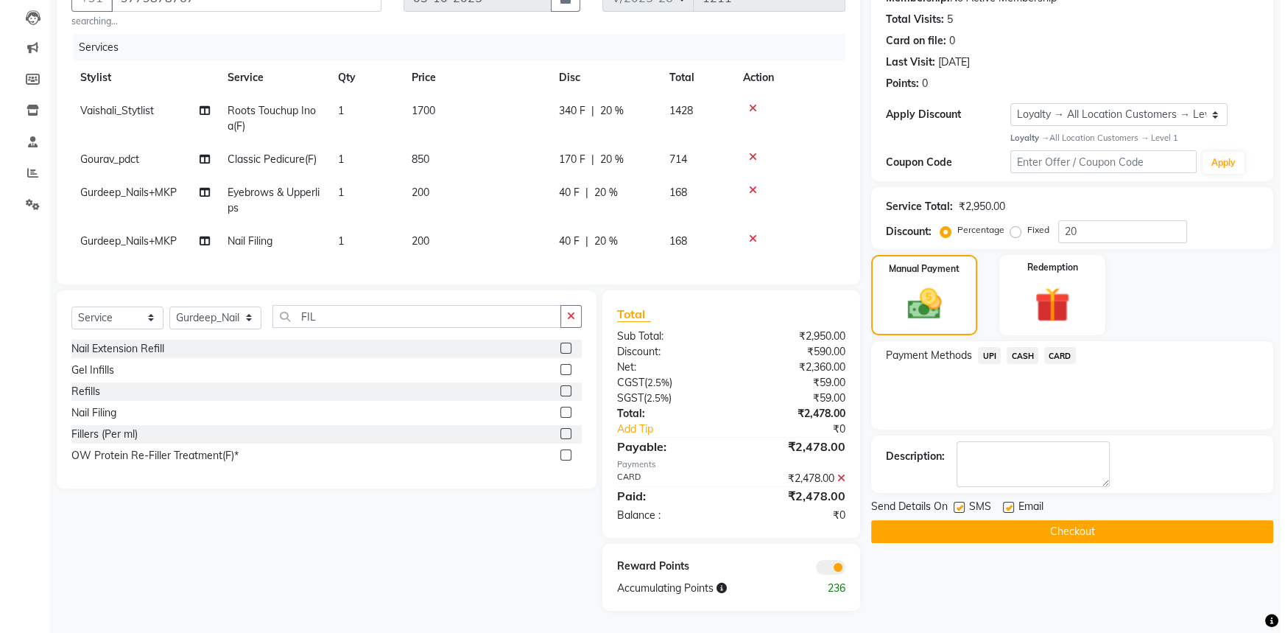
scroll to position [164, 0]
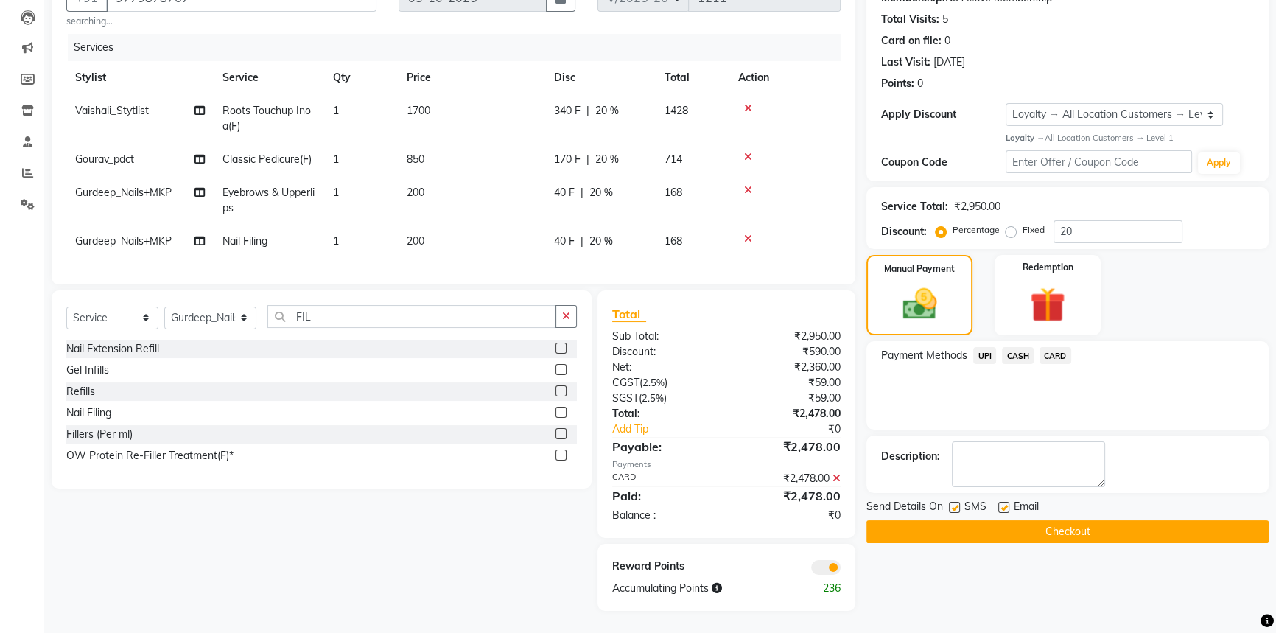
click at [831, 562] on span at bounding box center [825, 567] width 29 height 15
click at [840, 569] on input "checkbox" at bounding box center [840, 569] width 0 height 0
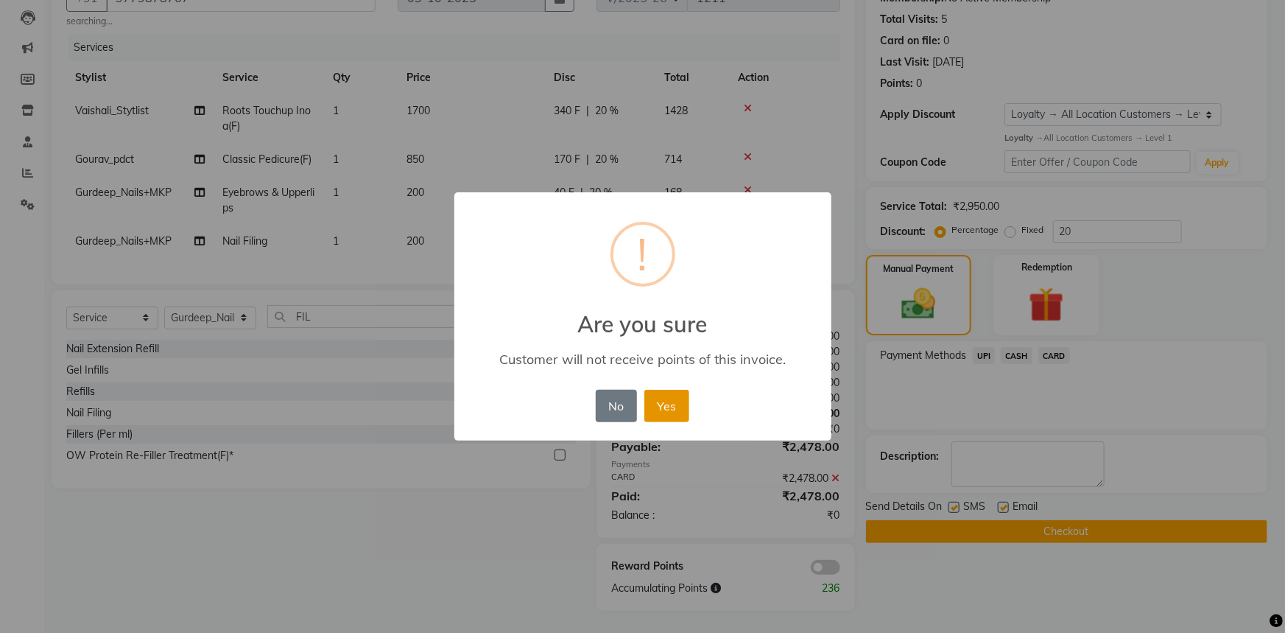
click at [655, 406] on button "Yes" at bounding box center [666, 406] width 45 height 32
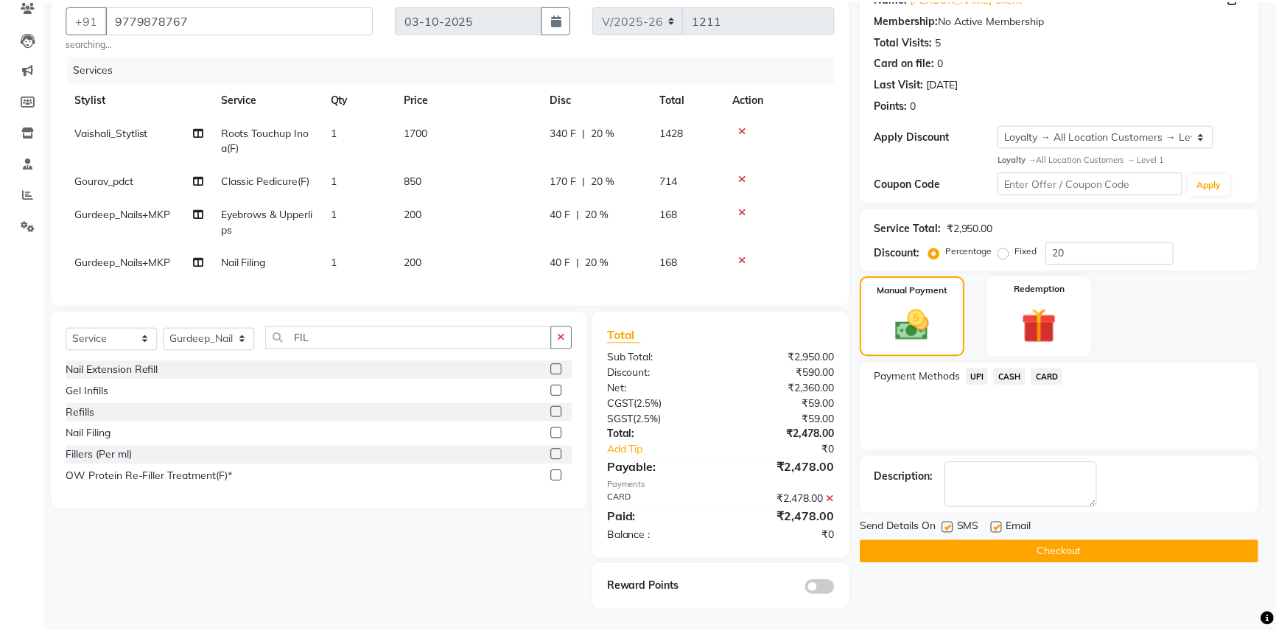
scroll to position [143, 0]
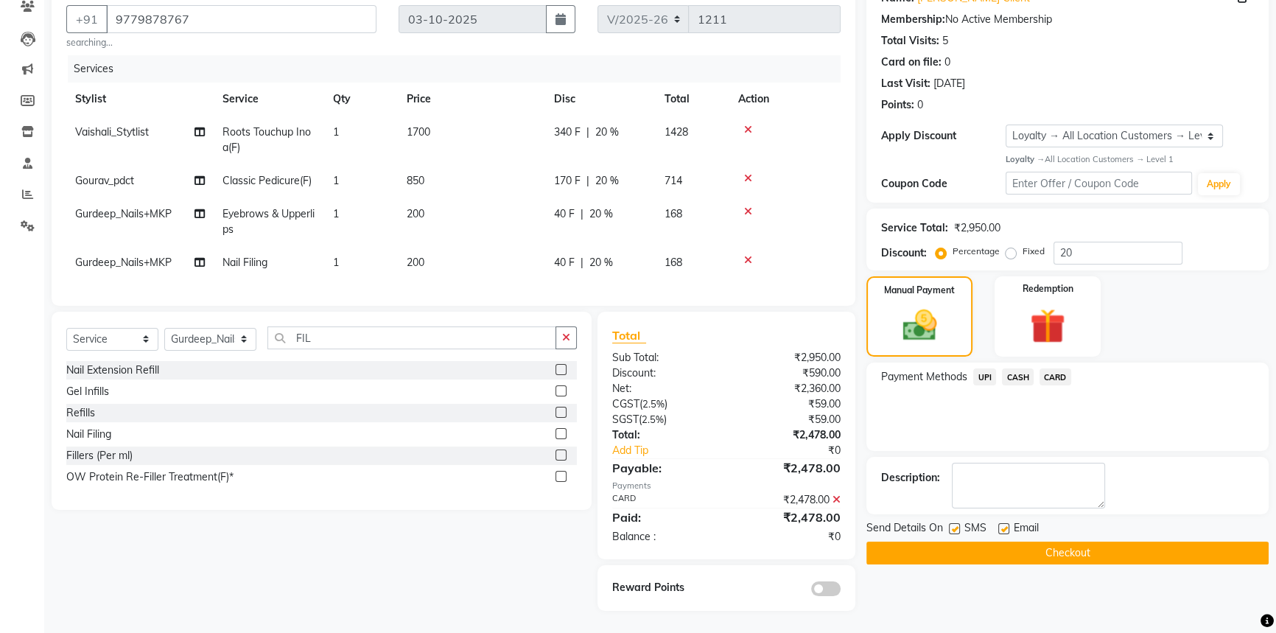
click at [1056, 368] on span "CARD" at bounding box center [1055, 376] width 32 height 17
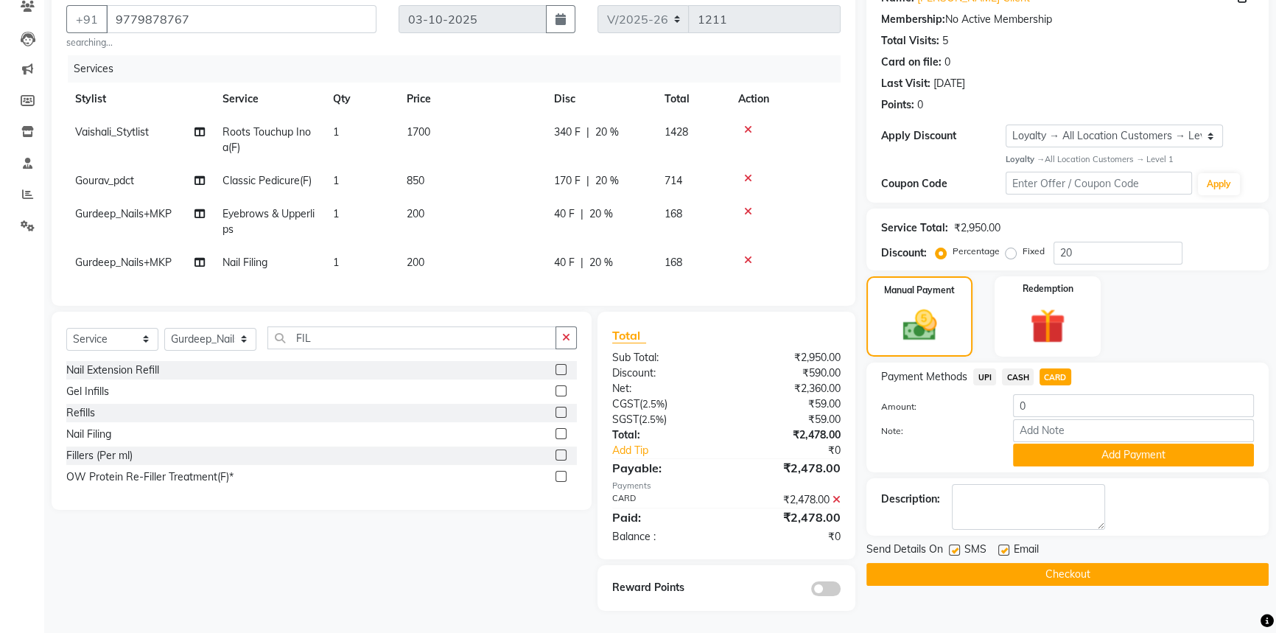
click at [1072, 563] on button "Checkout" at bounding box center [1067, 574] width 402 height 23
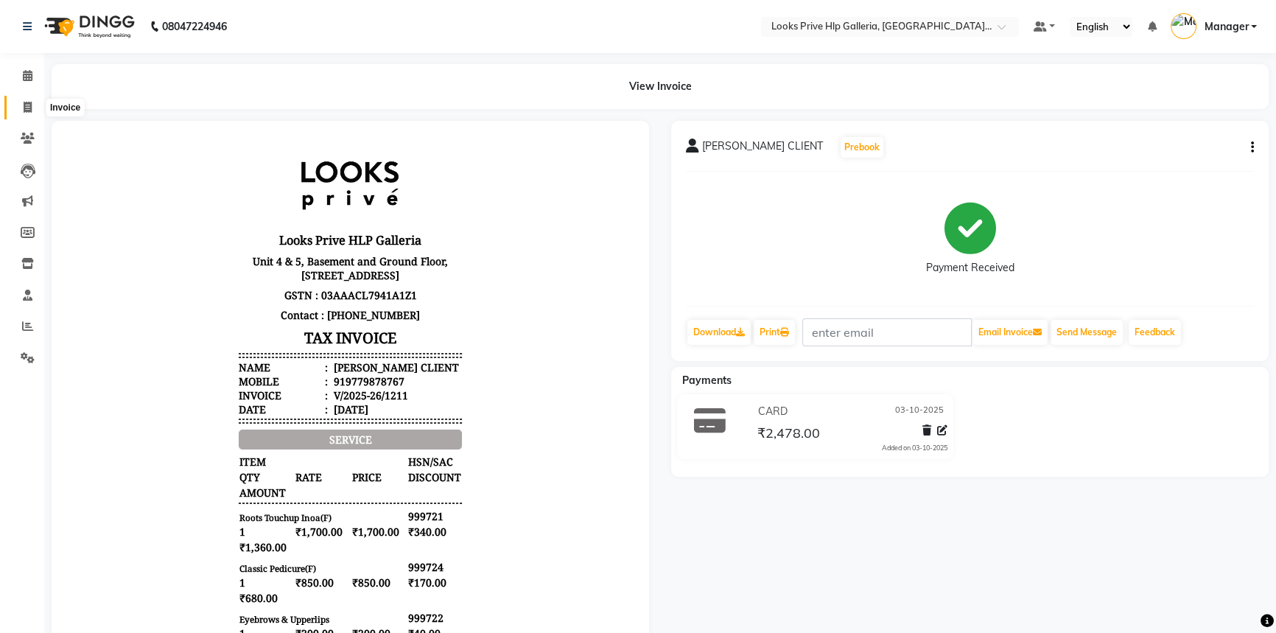
click at [24, 102] on icon at bounding box center [28, 107] width 8 height 11
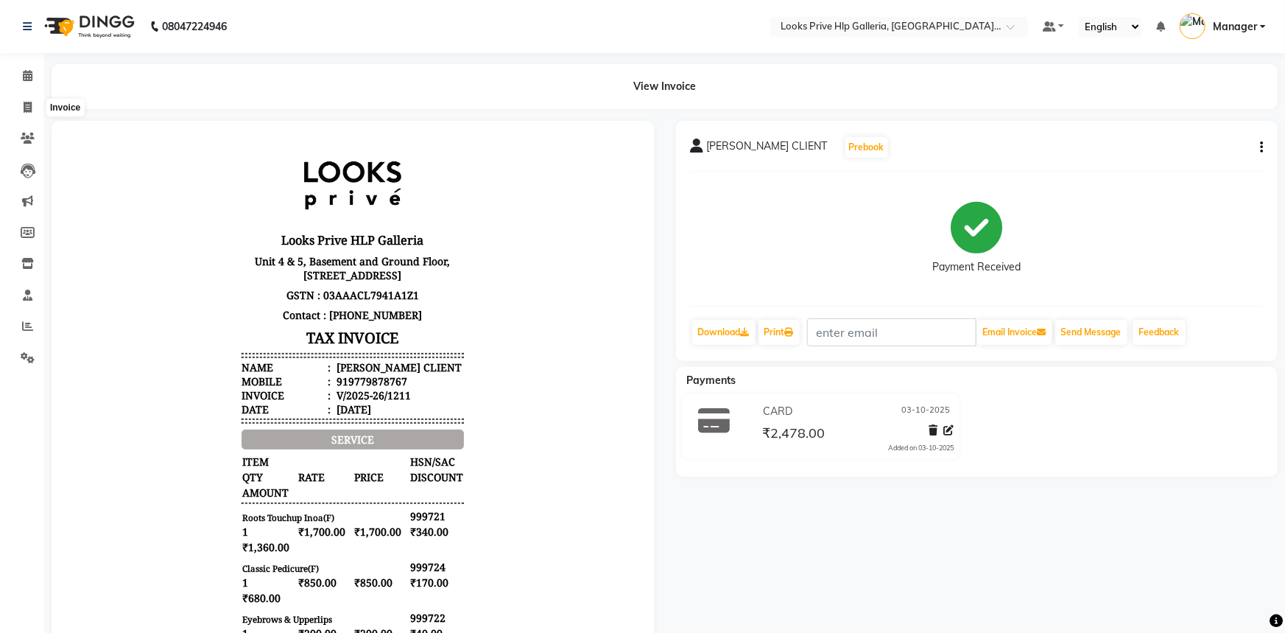
select select "service"
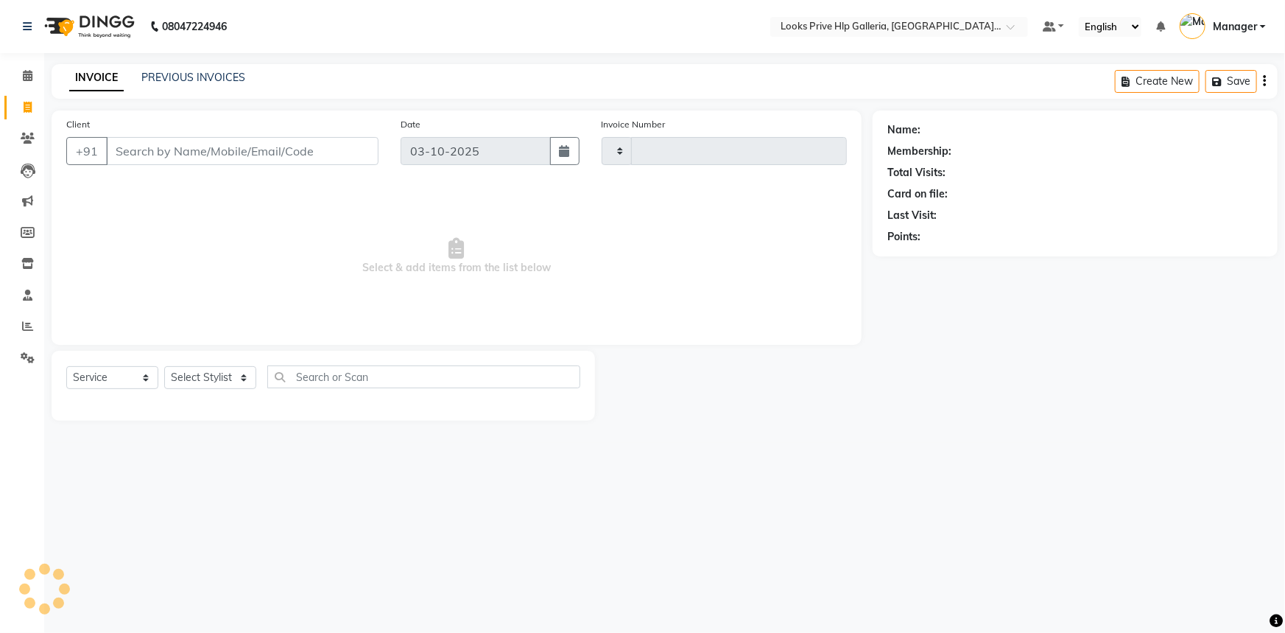
type input "1212"
select select "7937"
click at [23, 75] on icon at bounding box center [28, 75] width 10 height 11
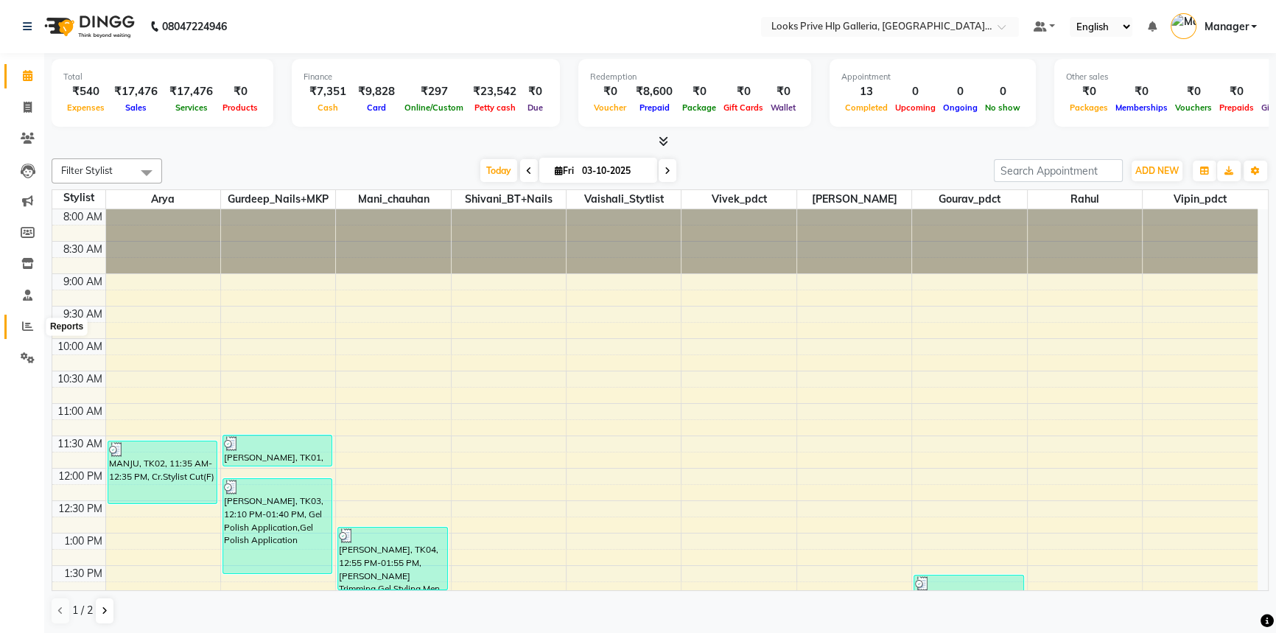
click at [25, 321] on icon at bounding box center [27, 325] width 11 height 11
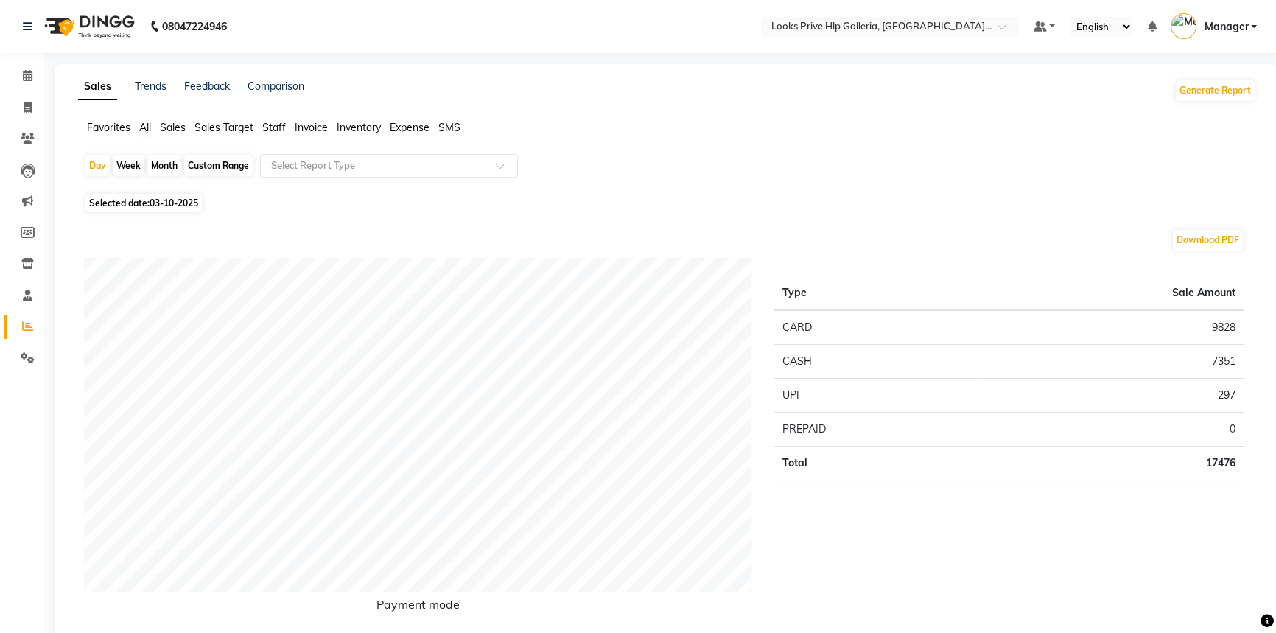
click at [236, 165] on div "Custom Range" at bounding box center [218, 165] width 68 height 21
select select "10"
select select "2025"
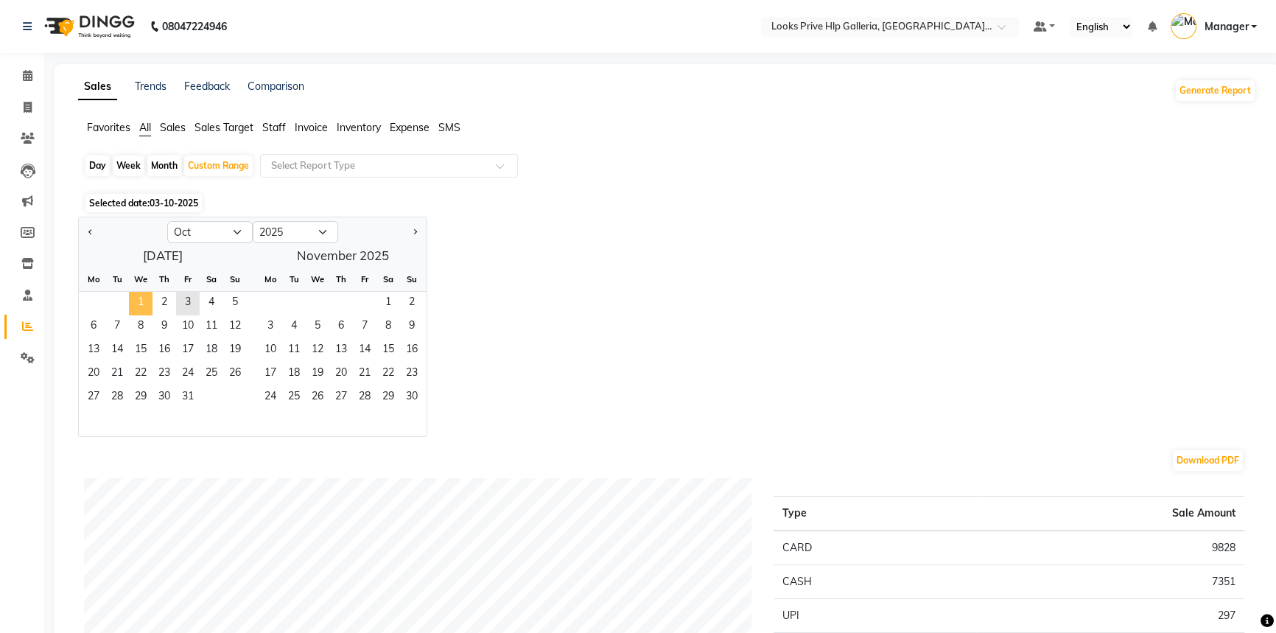
click at [140, 299] on span "1" at bounding box center [141, 304] width 24 height 24
click at [191, 304] on span "3" at bounding box center [188, 304] width 24 height 24
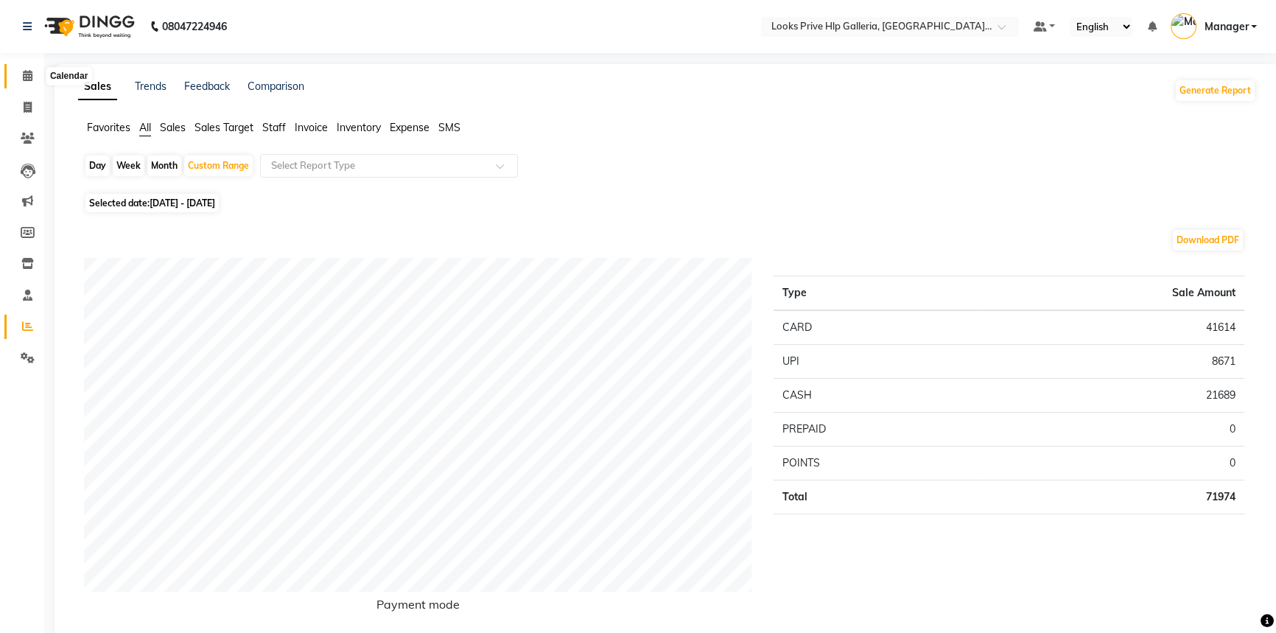
click at [27, 77] on icon at bounding box center [28, 75] width 10 height 11
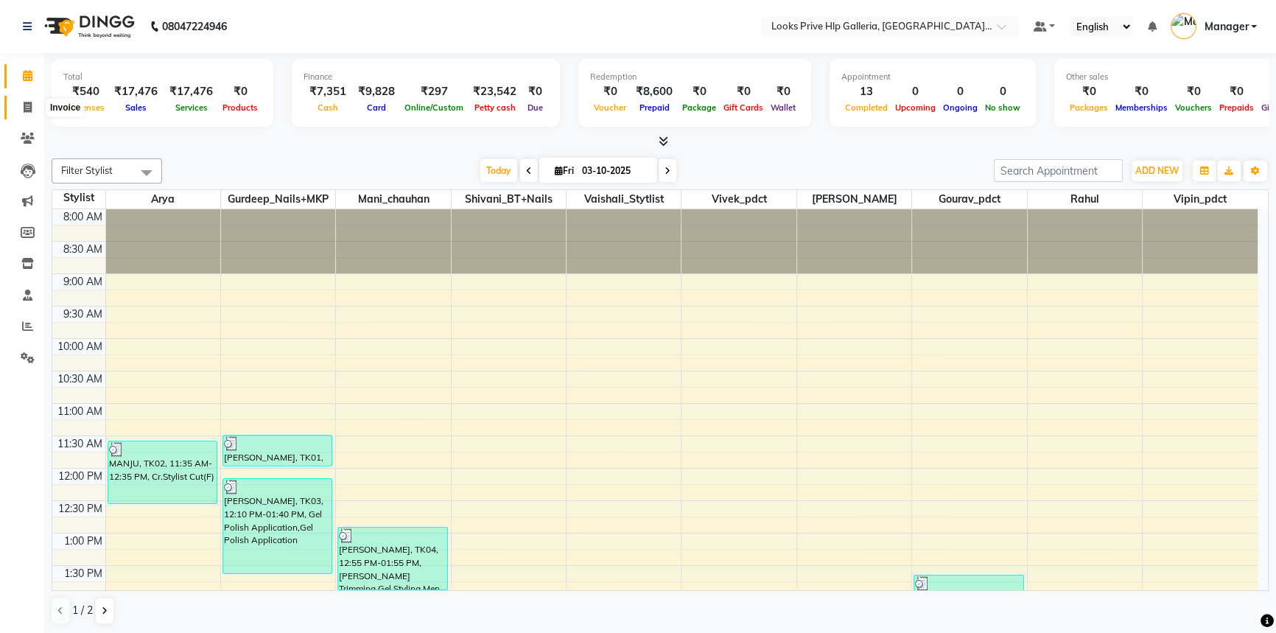
click at [24, 109] on icon at bounding box center [28, 107] width 8 height 11
select select "service"
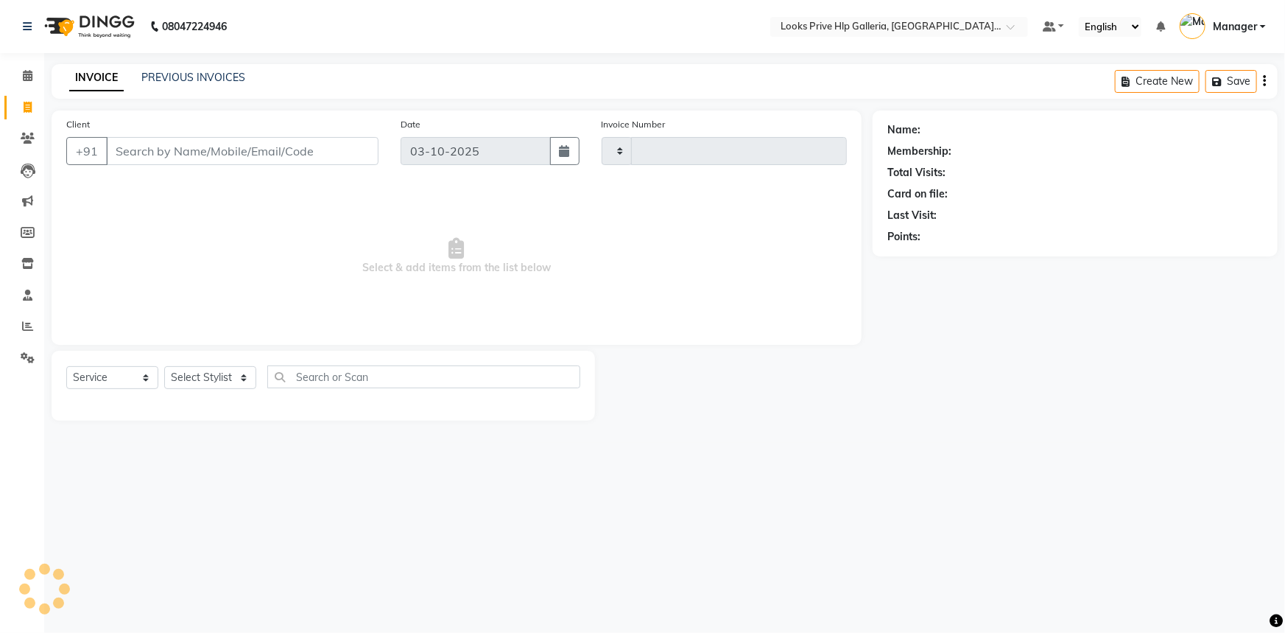
type input "1212"
select select "7937"
click at [216, 74] on link "PREVIOUS INVOICES" at bounding box center [193, 77] width 104 height 13
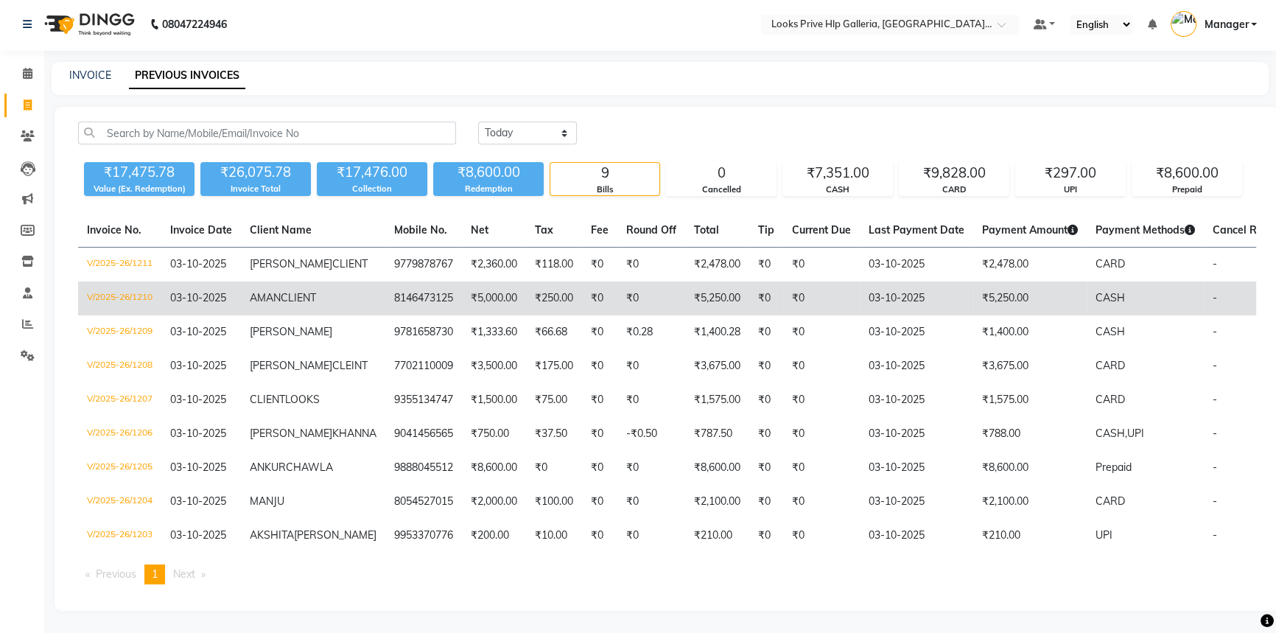
scroll to position [116, 0]
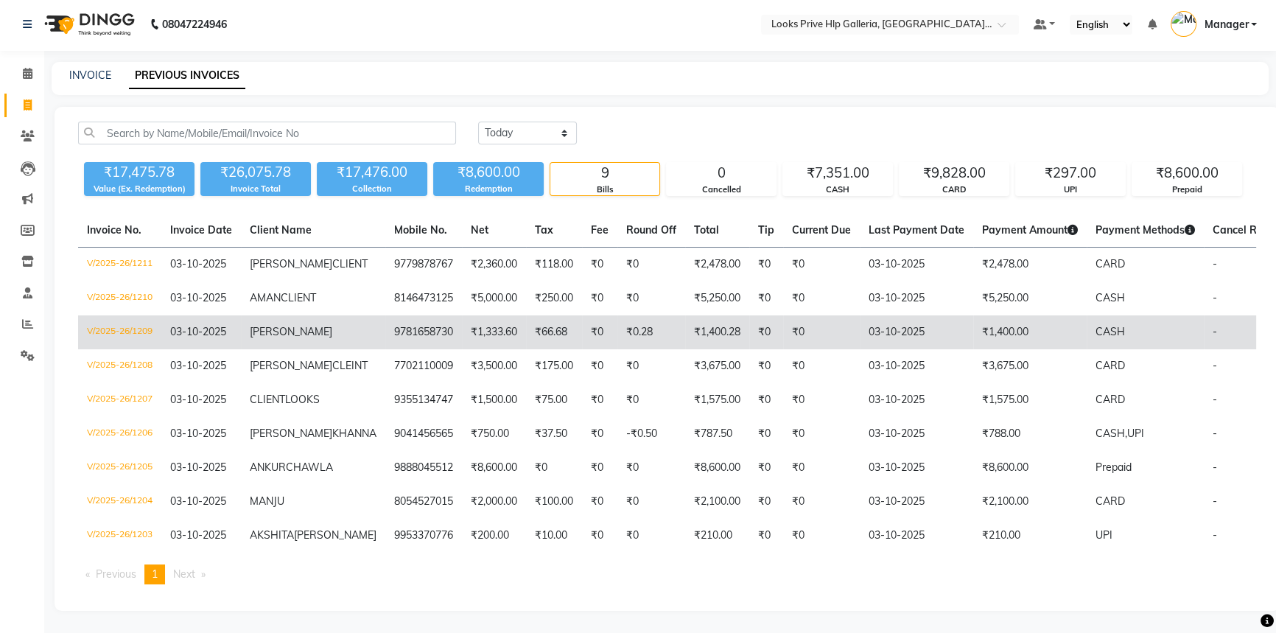
click at [126, 315] on td "V/2025-26/1209" at bounding box center [119, 332] width 83 height 34
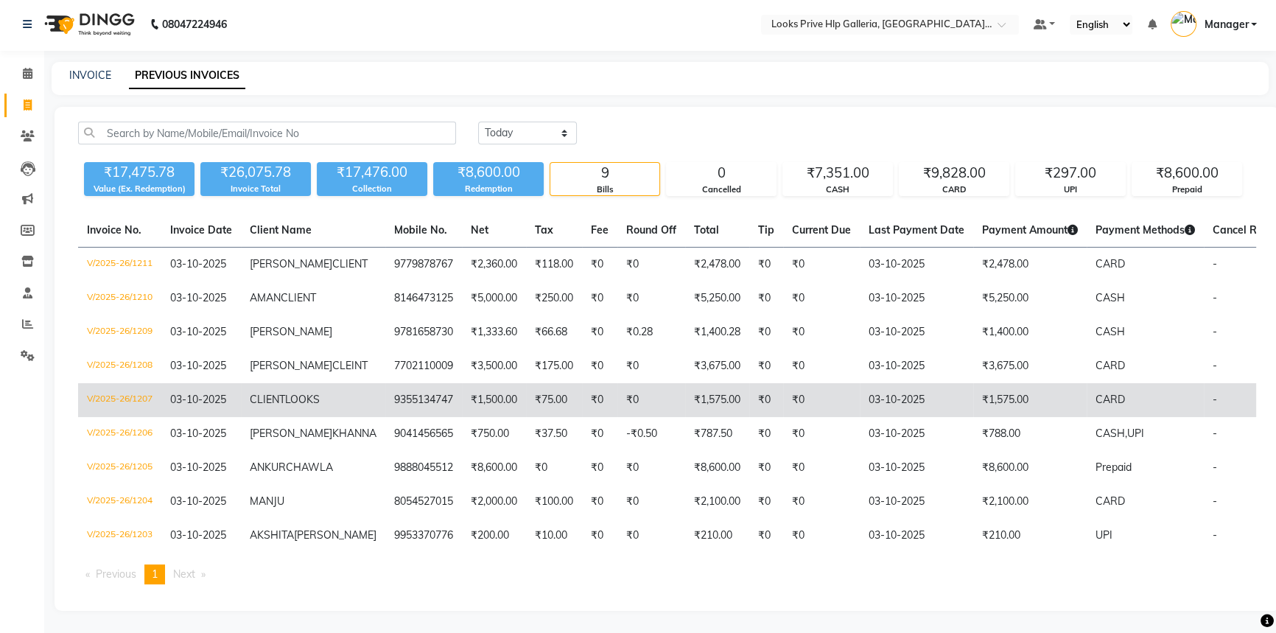
click at [127, 383] on td "V/2025-26/1207" at bounding box center [119, 400] width 83 height 34
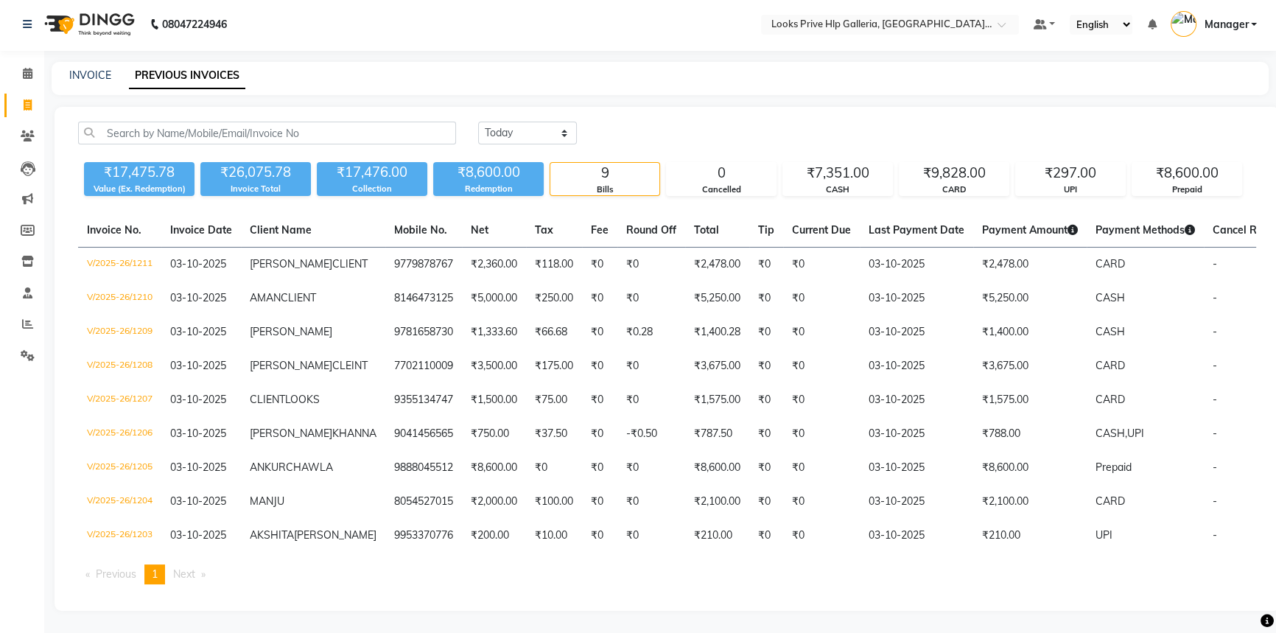
scroll to position [0, 0]
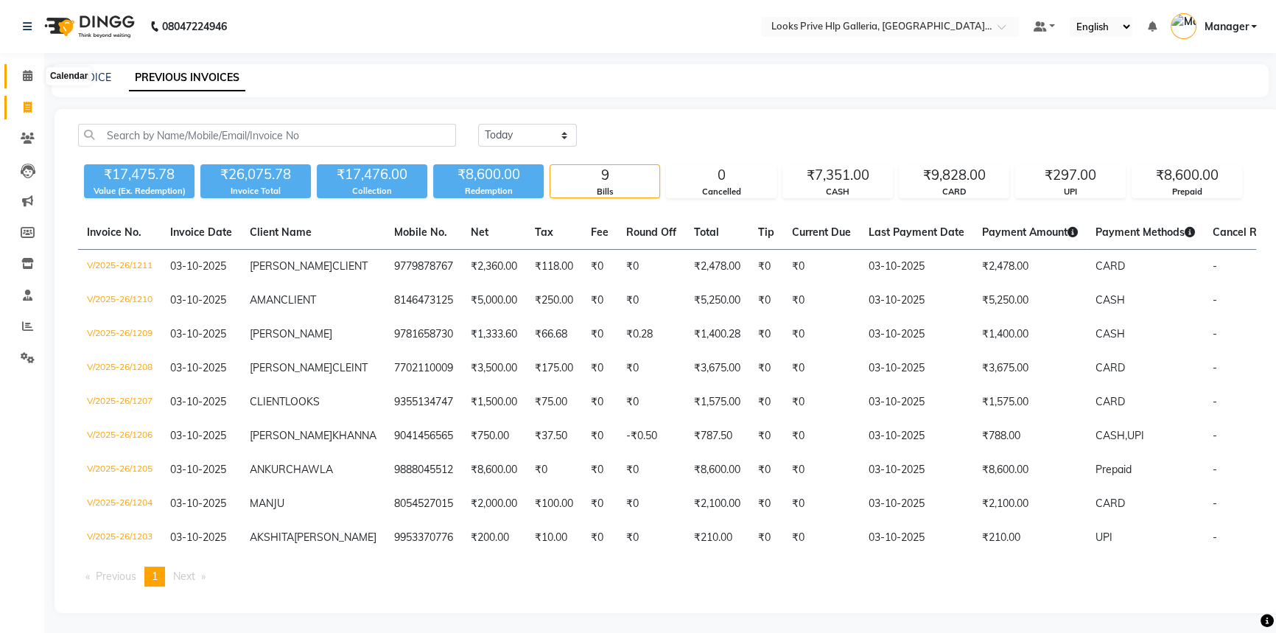
click at [30, 76] on icon at bounding box center [28, 75] width 10 height 11
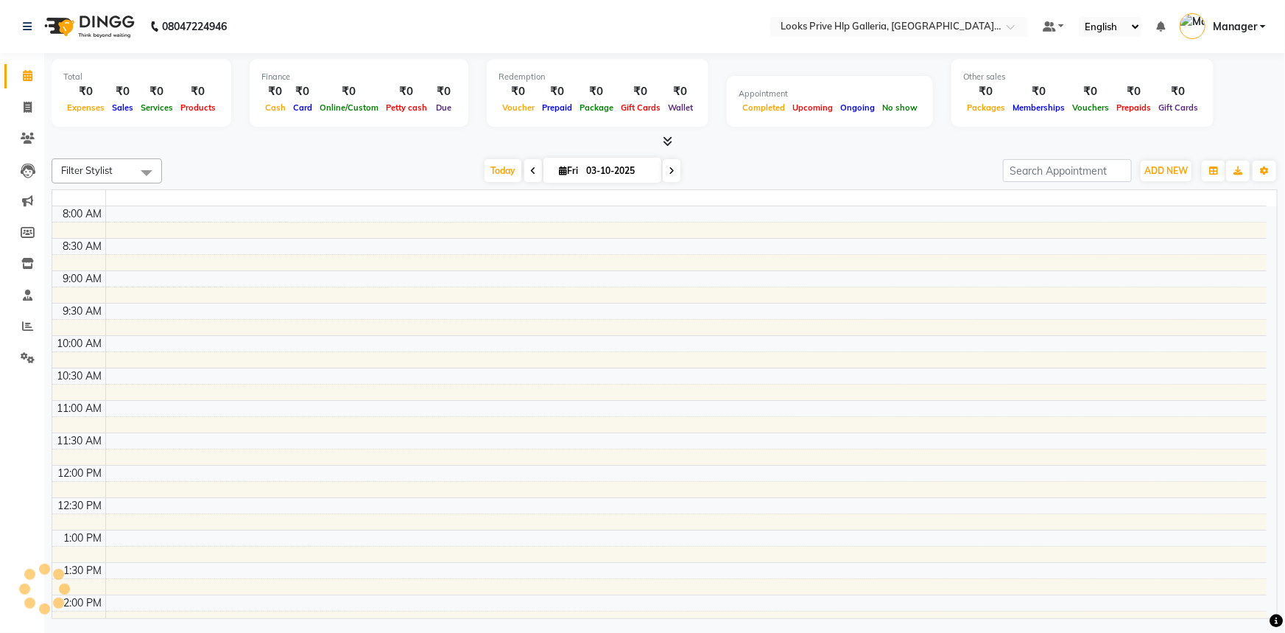
scroll to position [429, 0]
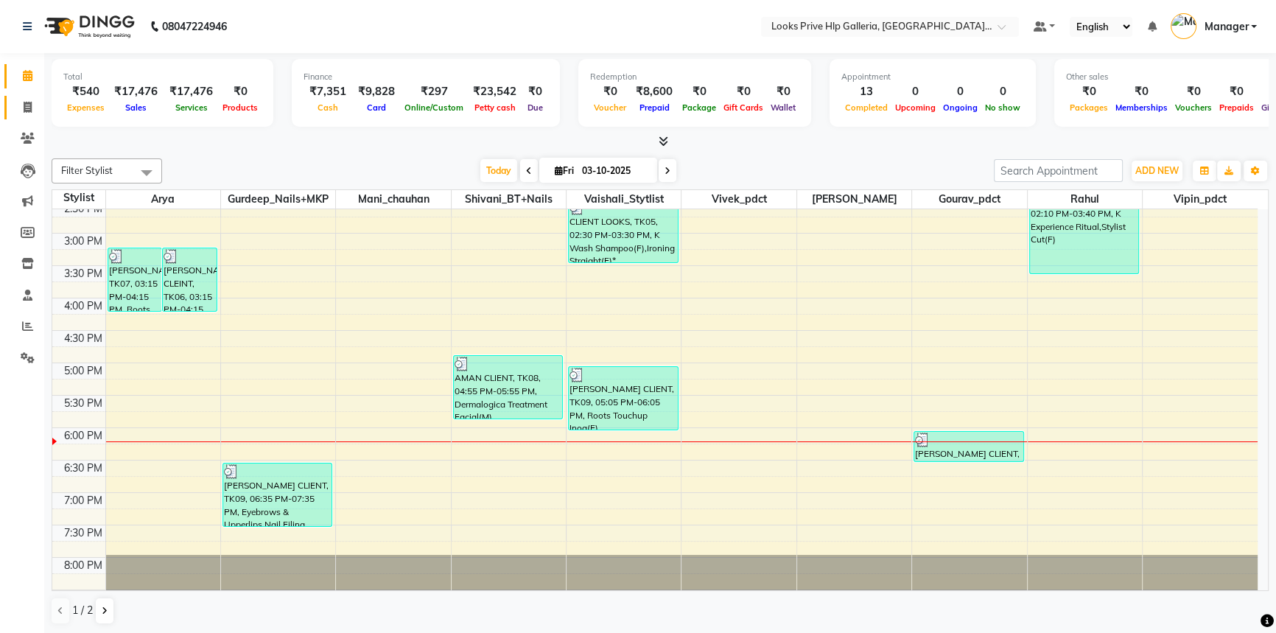
click at [31, 105] on icon at bounding box center [28, 107] width 8 height 11
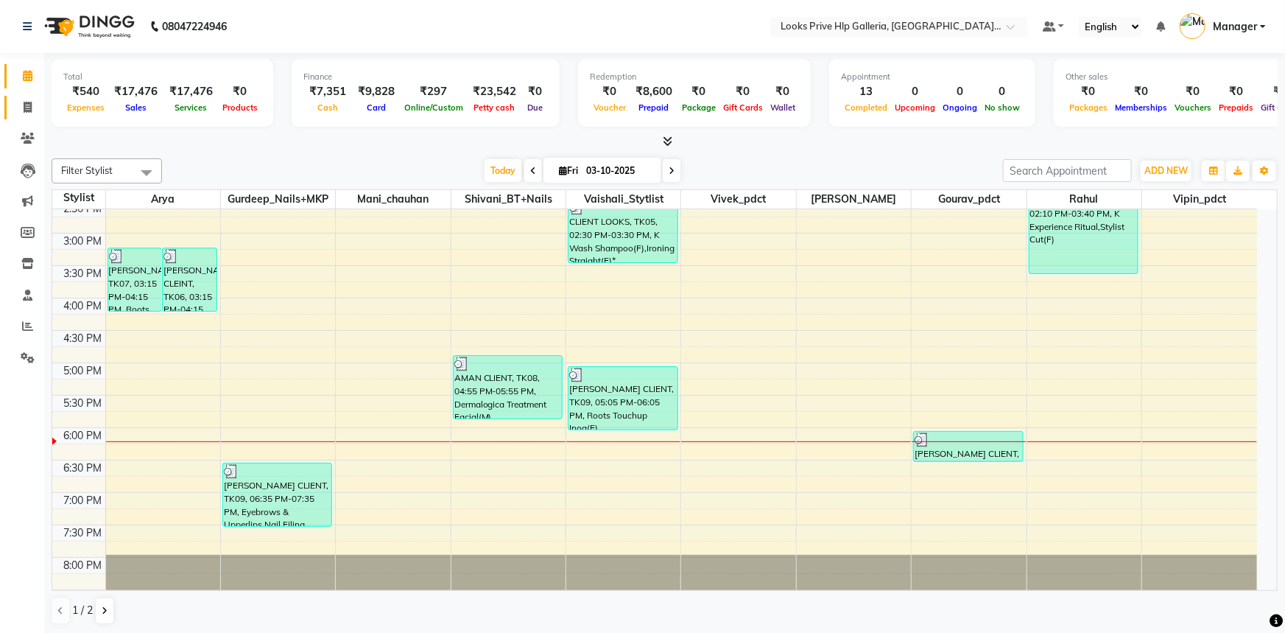
select select "7937"
select select "service"
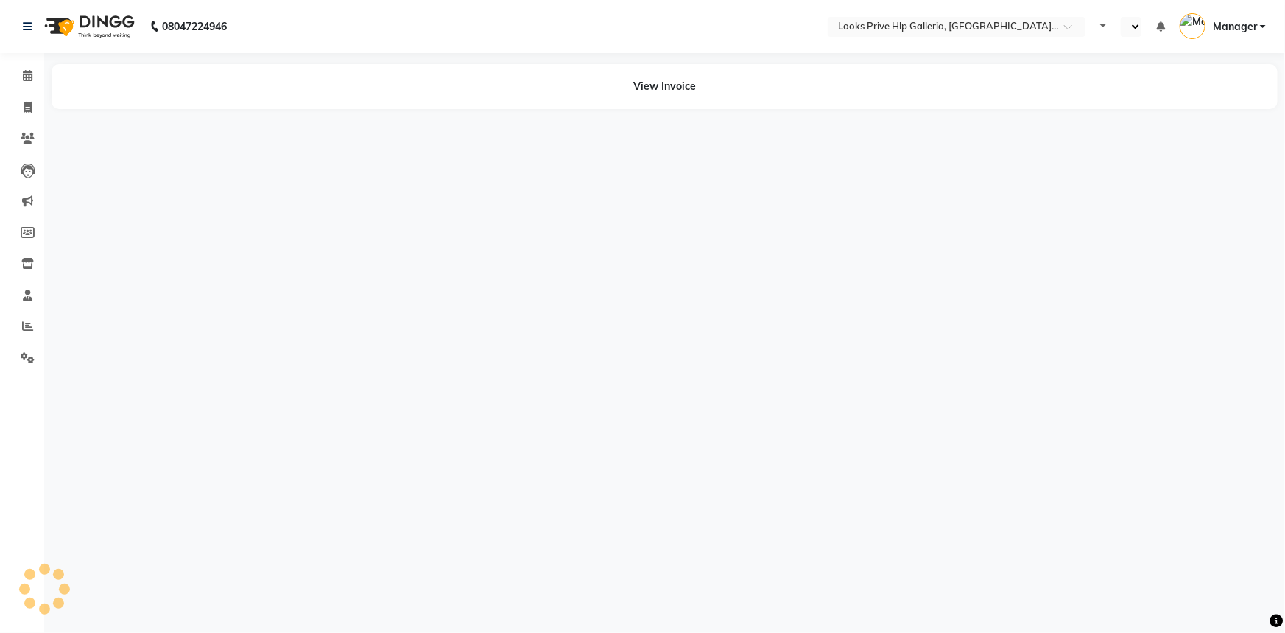
select select "en"
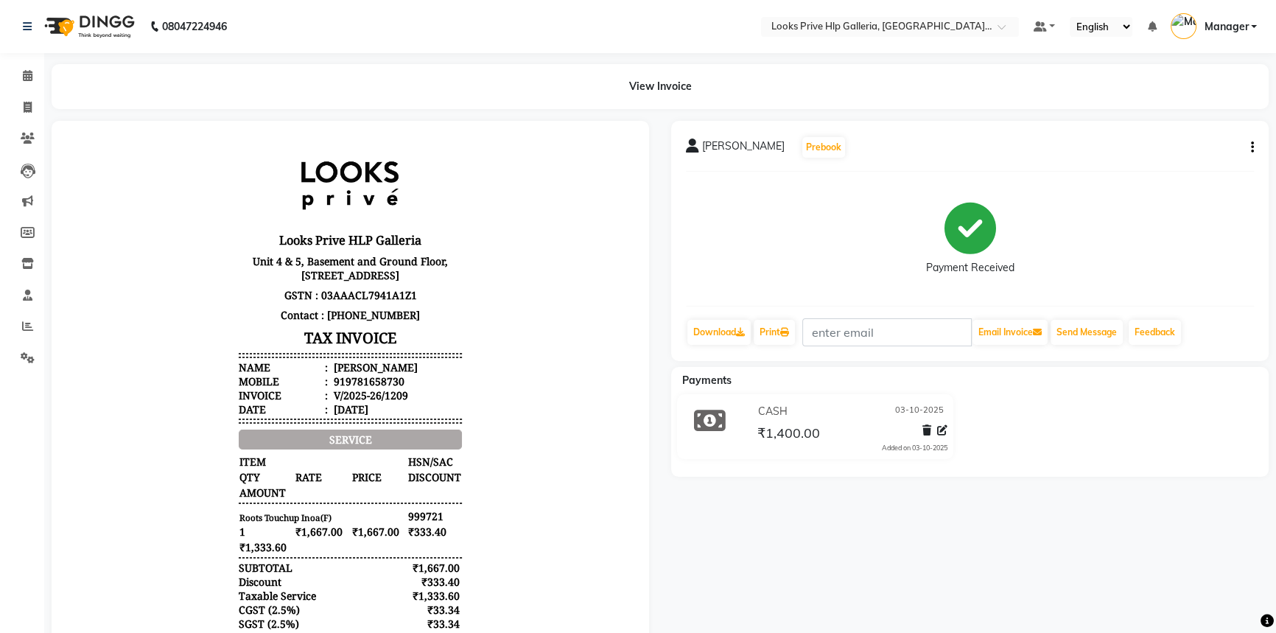
scroll to position [11, 0]
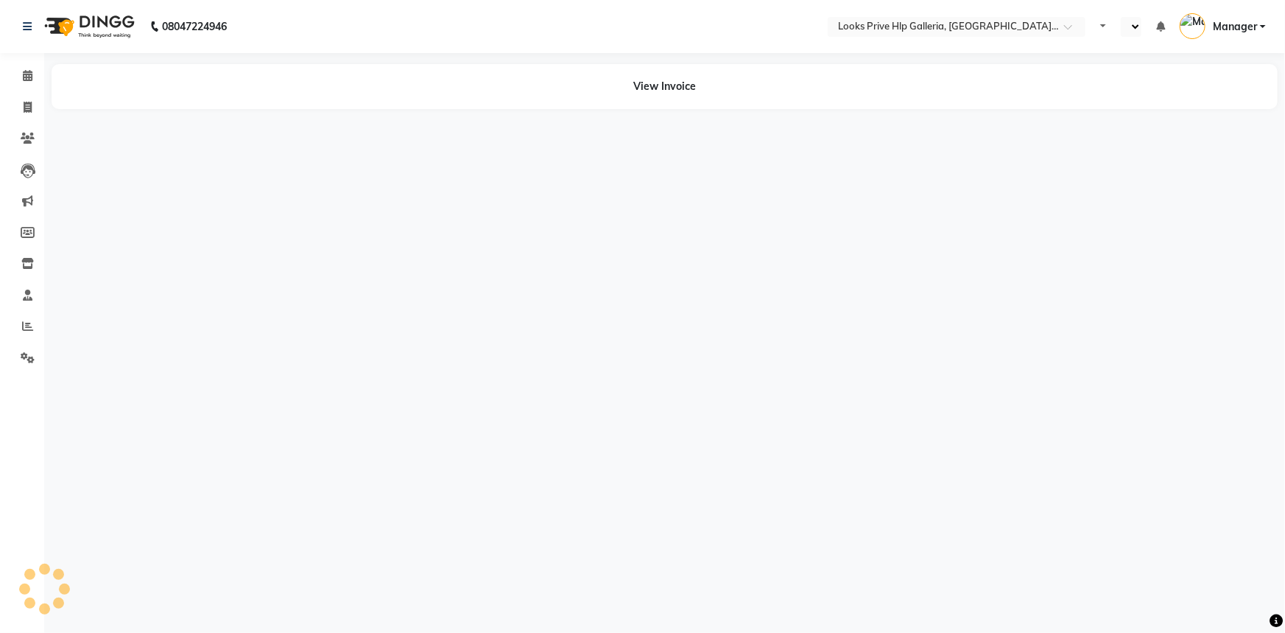
select select "en"
